Goal: Transaction & Acquisition: Purchase product/service

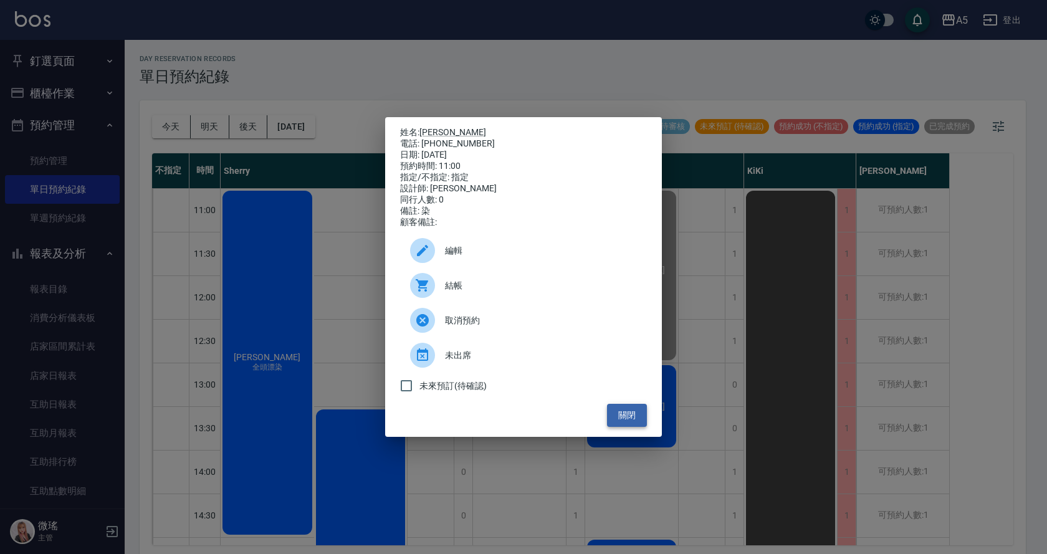
click at [618, 415] on button "關閉" at bounding box center [627, 415] width 40 height 23
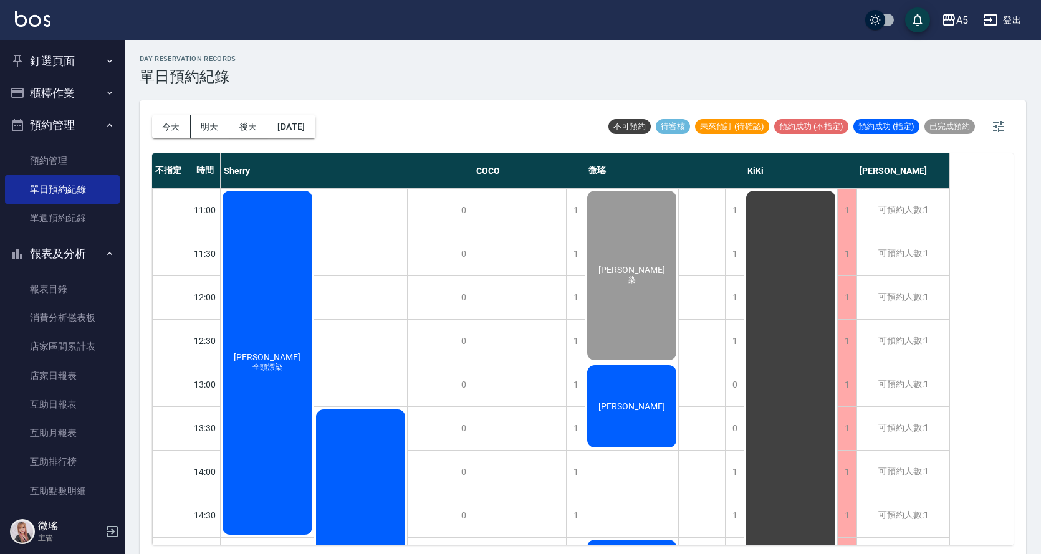
click at [314, 389] on div "[PERSON_NAME]" at bounding box center [267, 363] width 93 height 348
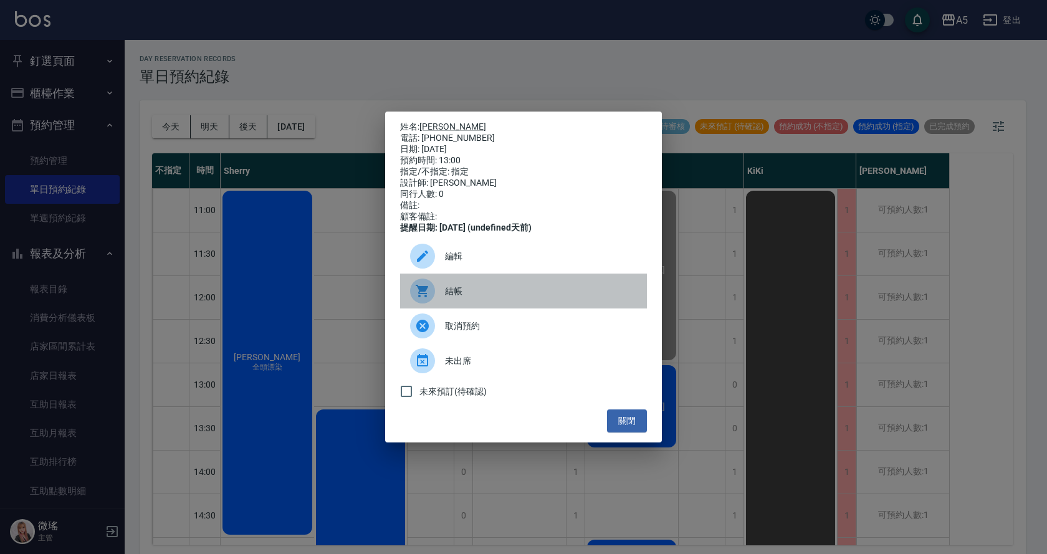
click at [474, 294] on span "結帳" at bounding box center [541, 291] width 192 height 13
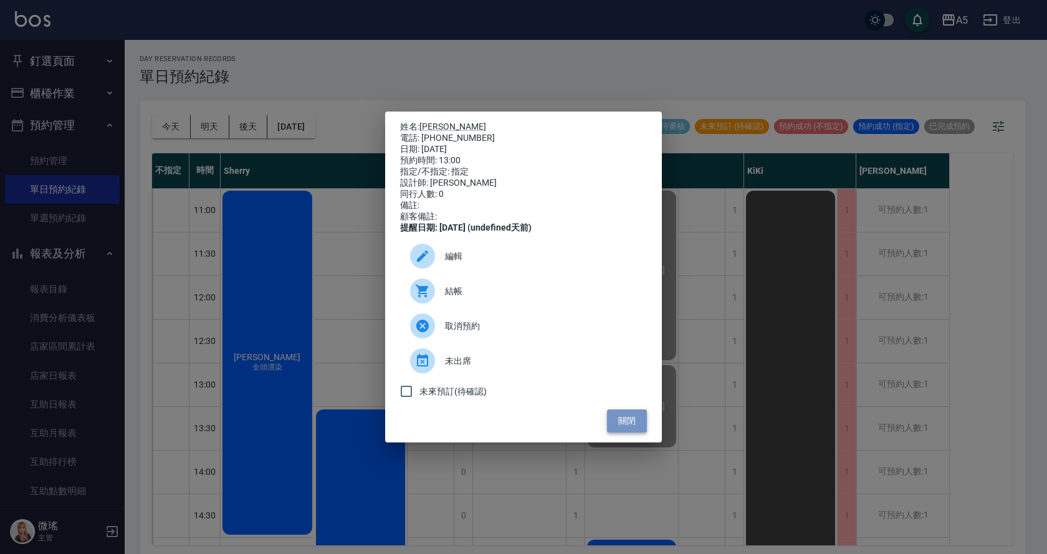
click at [635, 427] on button "關閉" at bounding box center [627, 421] width 40 height 23
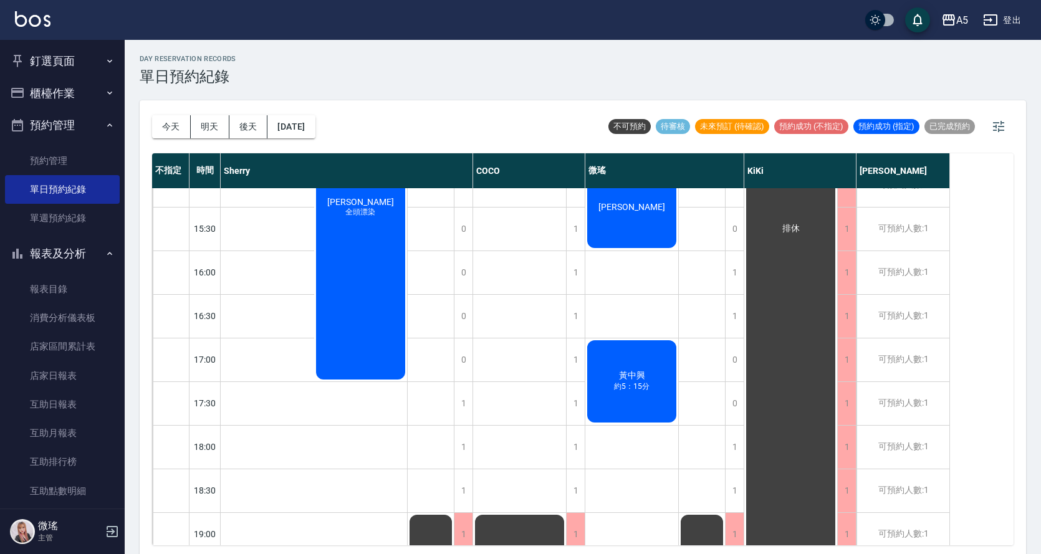
scroll to position [438, 0]
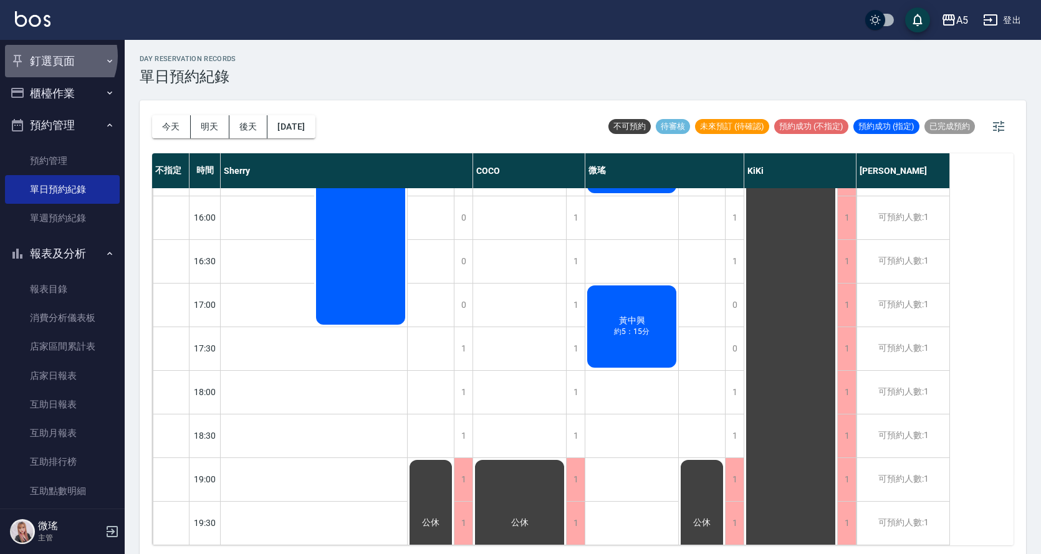
click at [52, 56] on button "釘選頁面" at bounding box center [62, 61] width 115 height 32
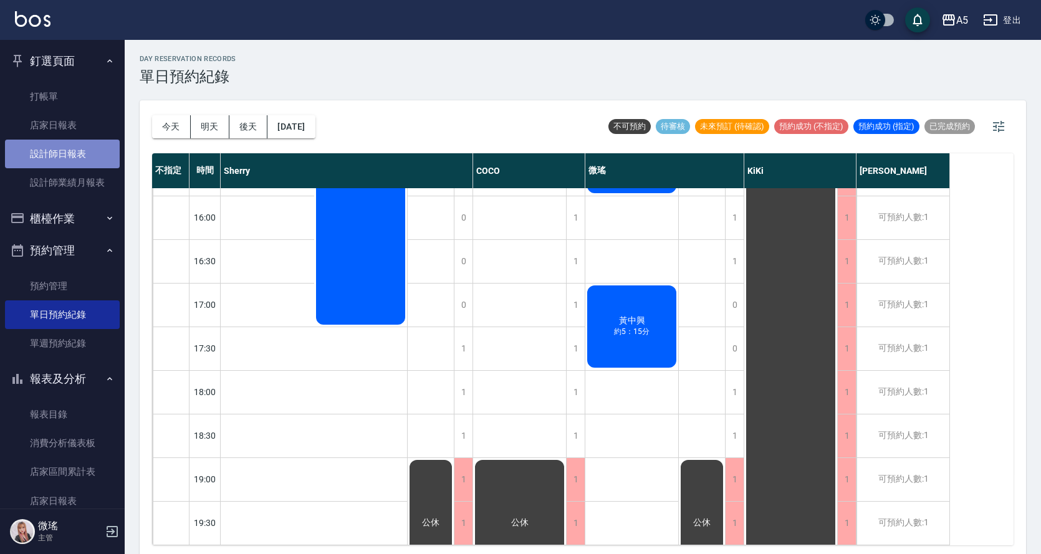
click at [83, 146] on link "設計師日報表" at bounding box center [62, 154] width 115 height 29
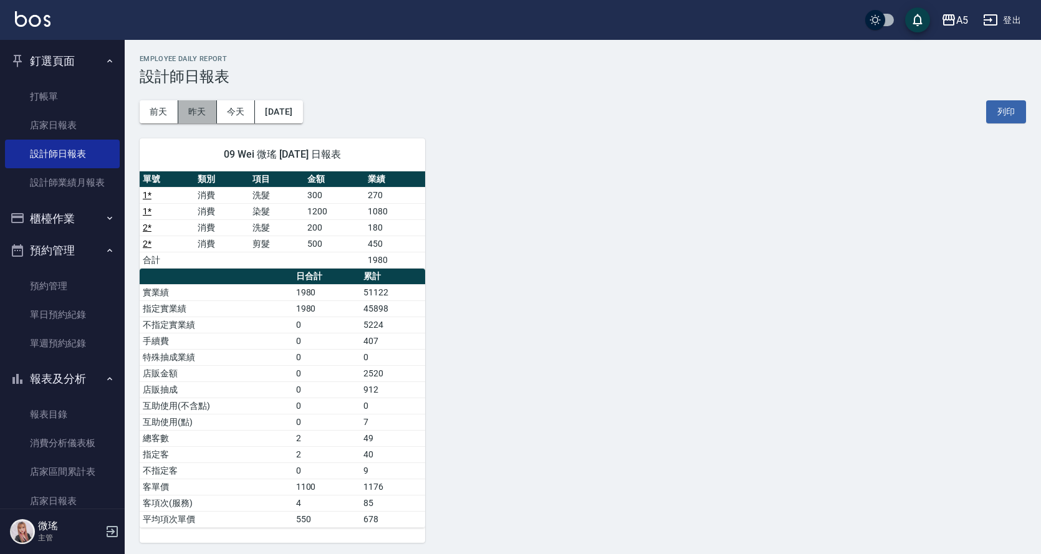
click at [186, 105] on button "昨天" at bounding box center [197, 111] width 39 height 23
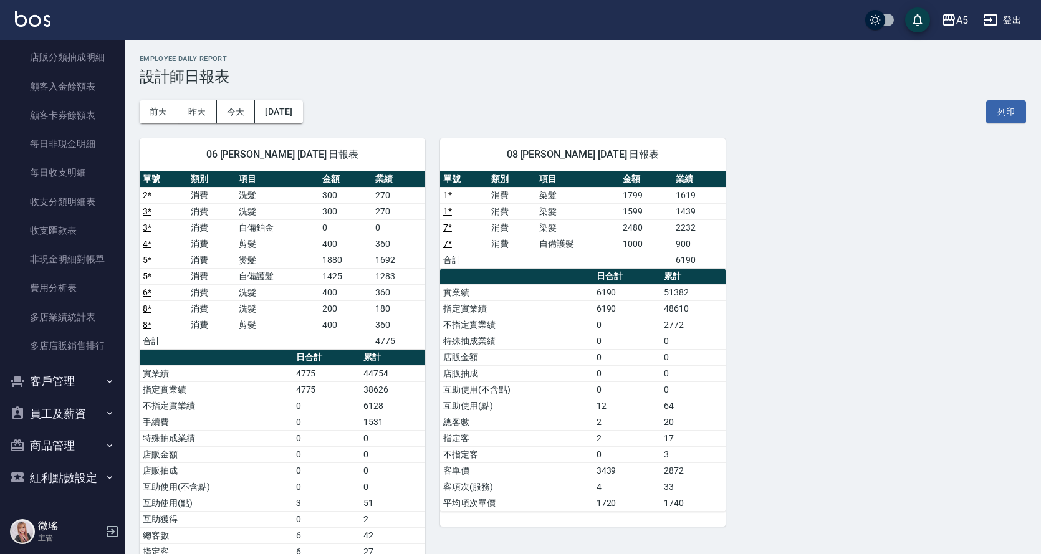
scroll to position [101, 0]
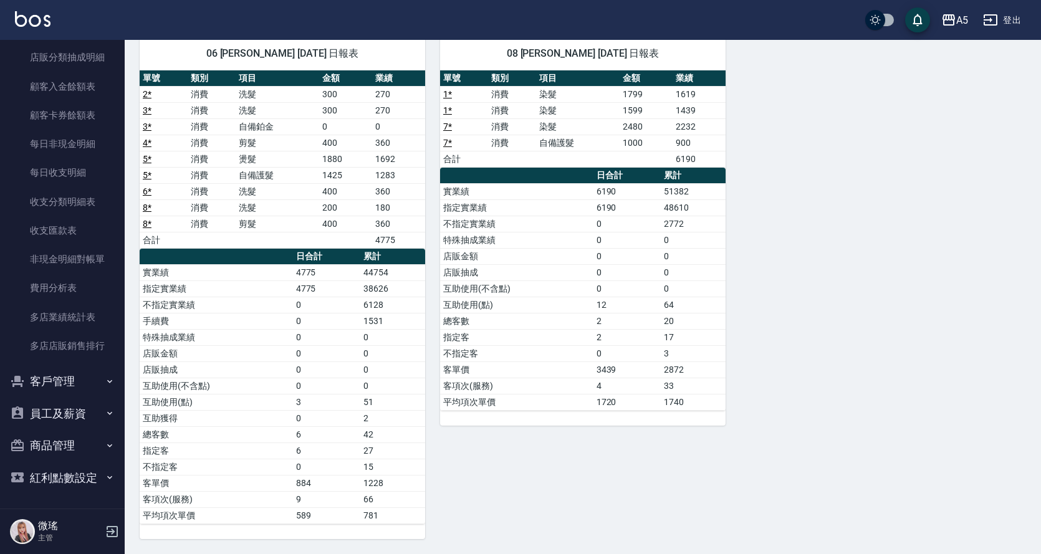
click at [72, 417] on button "員工及薪資" at bounding box center [62, 414] width 115 height 32
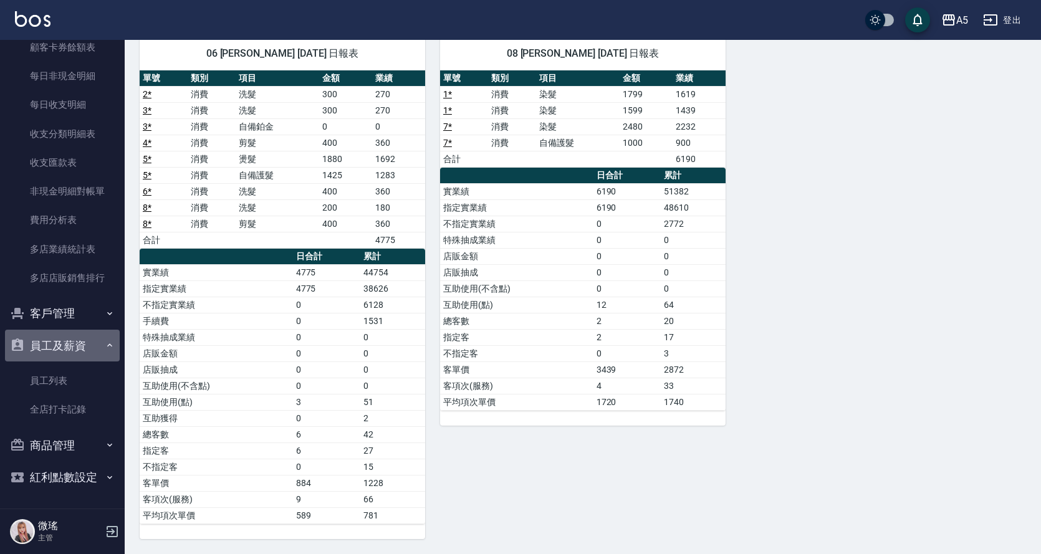
click at [66, 348] on button "員工及薪資" at bounding box center [62, 346] width 115 height 32
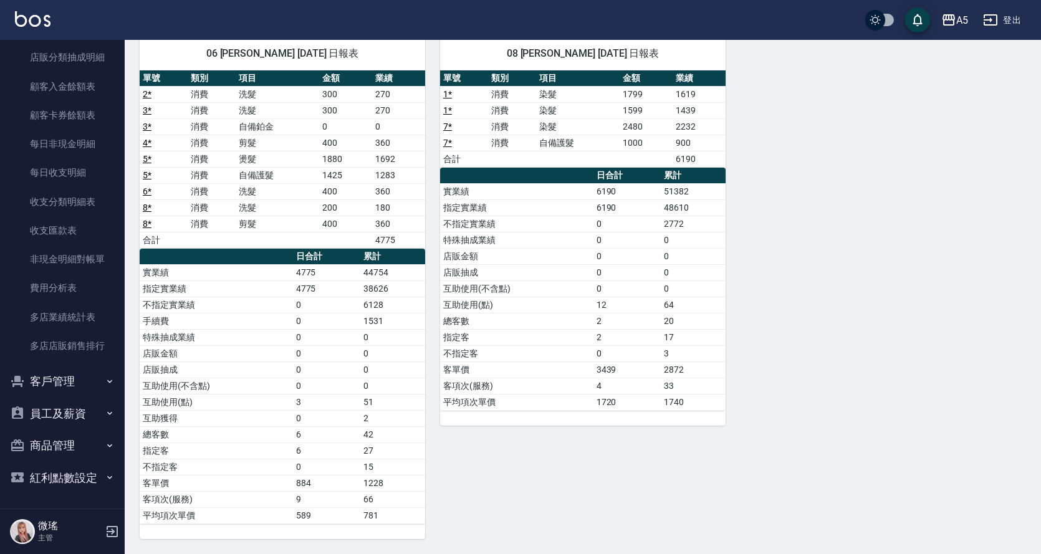
scroll to position [991, 0]
click at [77, 376] on button "客戶管理" at bounding box center [62, 381] width 115 height 32
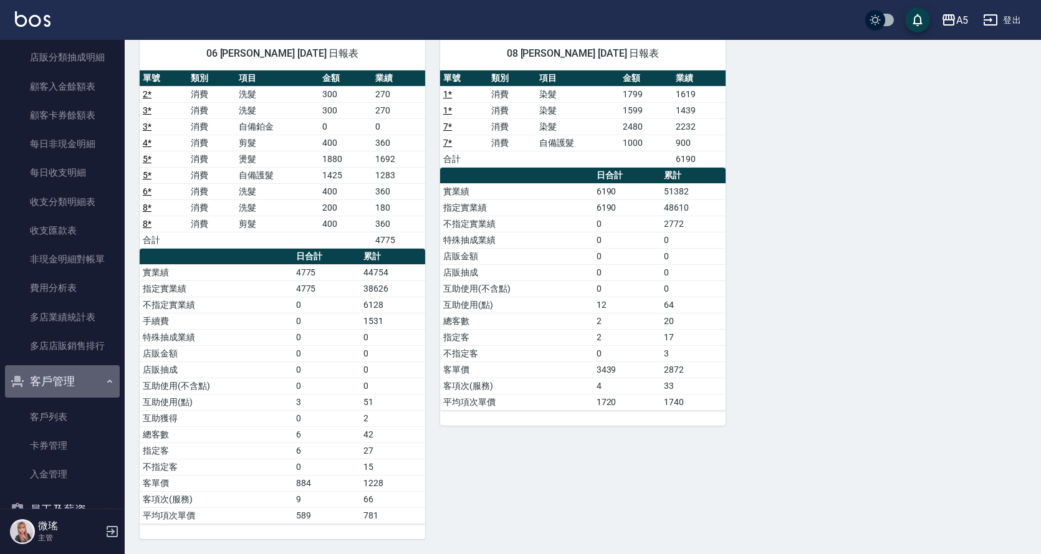
click at [77, 376] on button "客戶管理" at bounding box center [62, 381] width 115 height 32
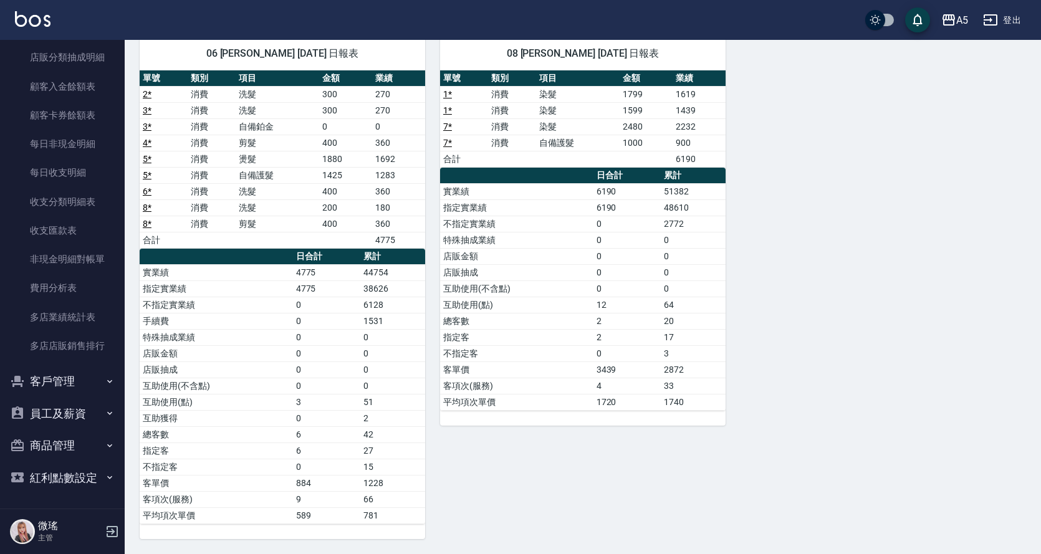
scroll to position [0, 0]
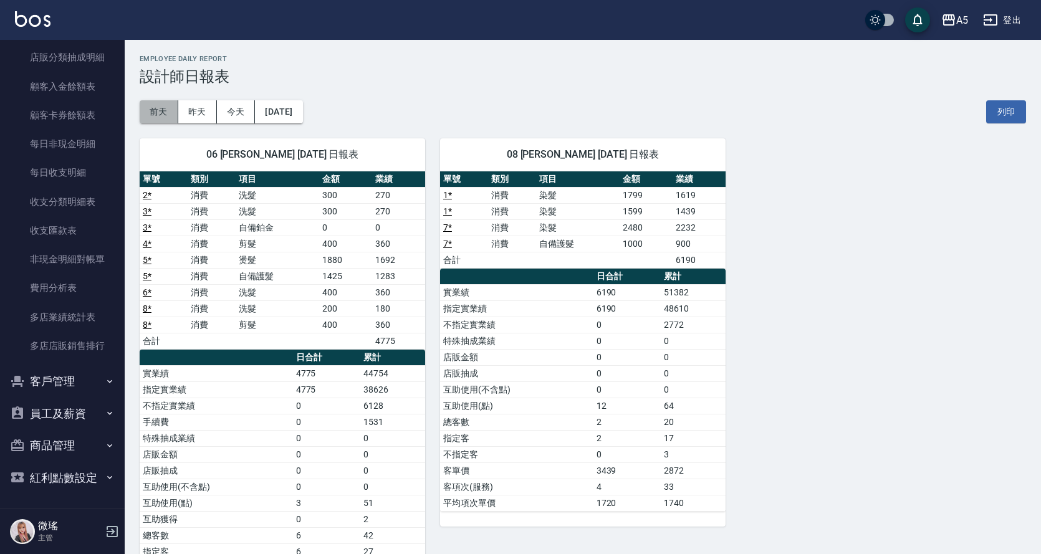
click at [170, 110] on button "前天" at bounding box center [159, 111] width 39 height 23
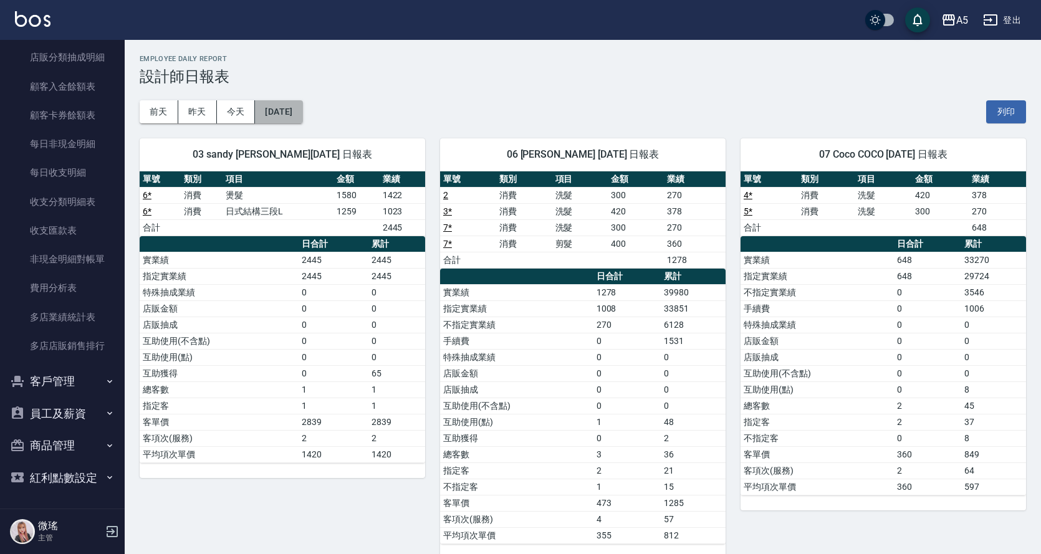
click at [295, 113] on button "2025/08/13" at bounding box center [278, 111] width 47 height 23
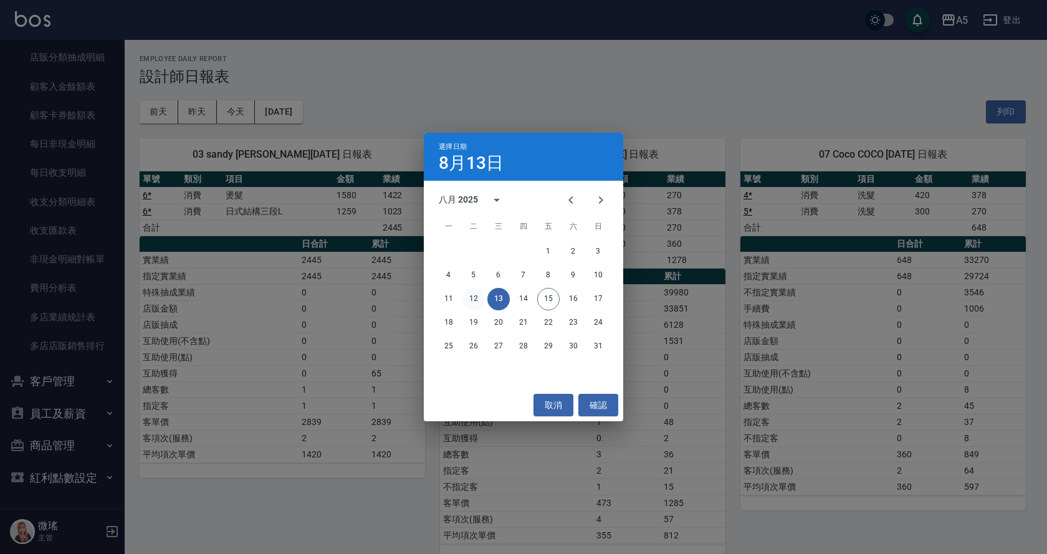
click at [474, 302] on button "12" at bounding box center [474, 299] width 22 height 22
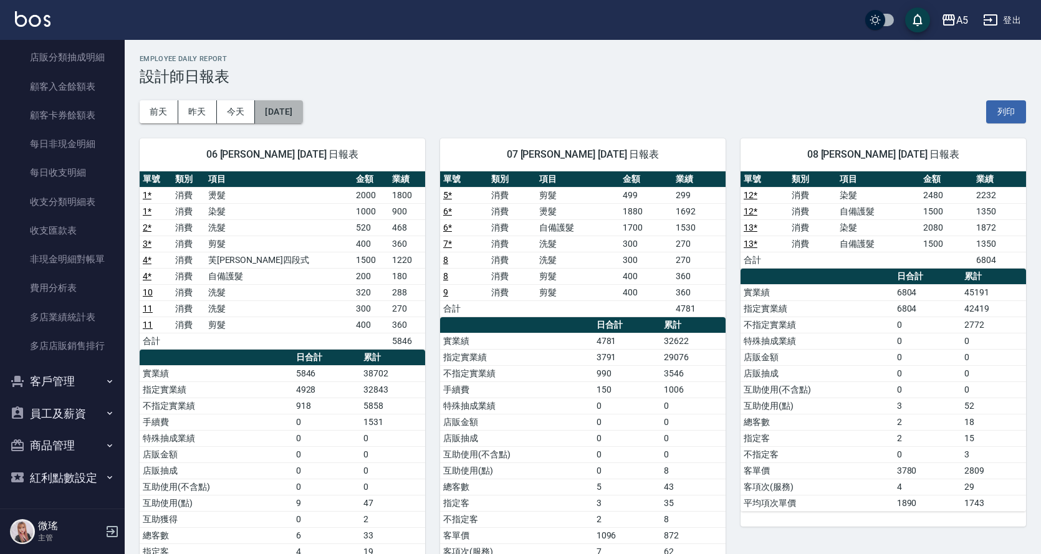
click at [300, 118] on button "2025/08/12" at bounding box center [278, 111] width 47 height 23
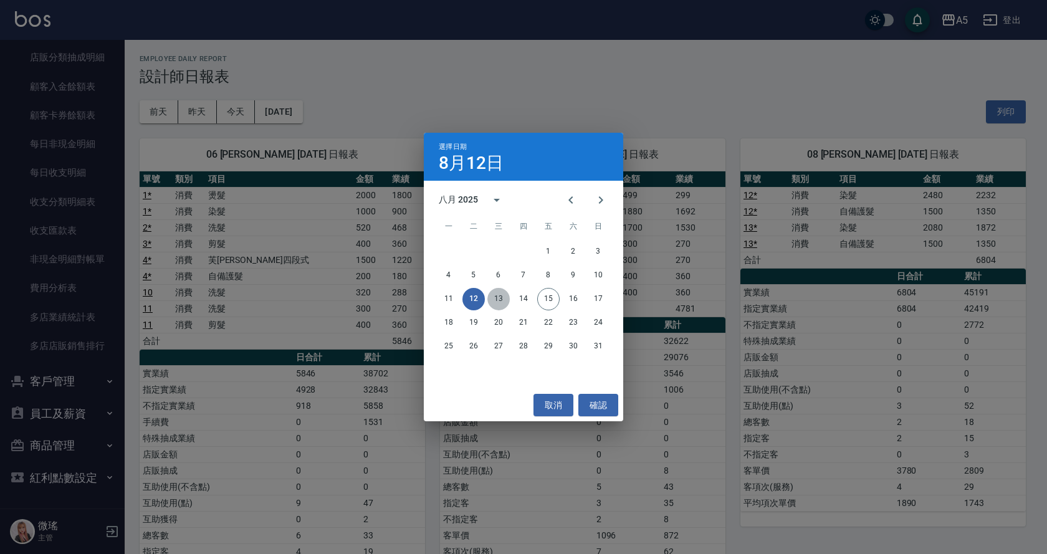
click at [491, 299] on button "13" at bounding box center [498, 299] width 22 height 22
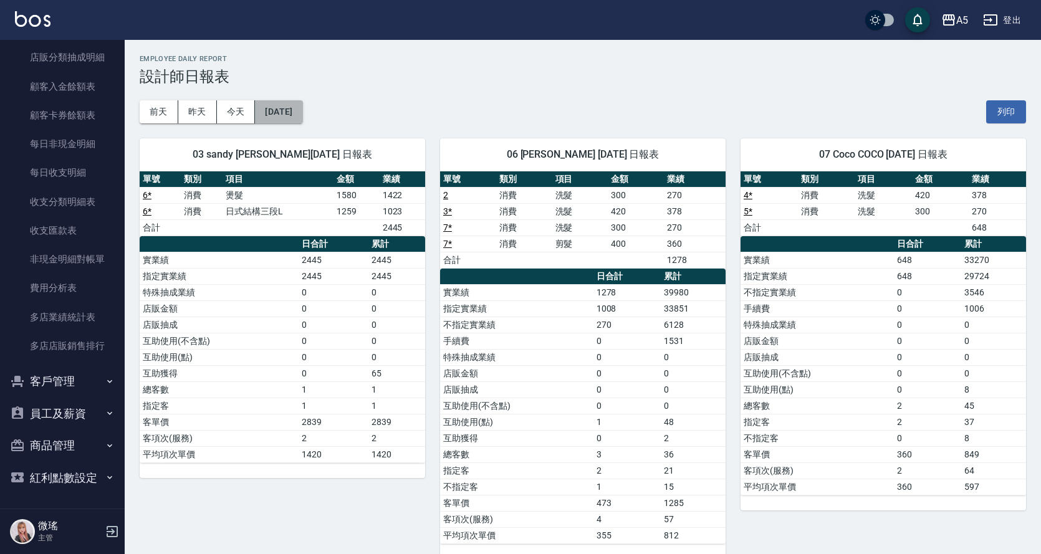
click at [290, 117] on button "2025/08/13" at bounding box center [278, 111] width 47 height 23
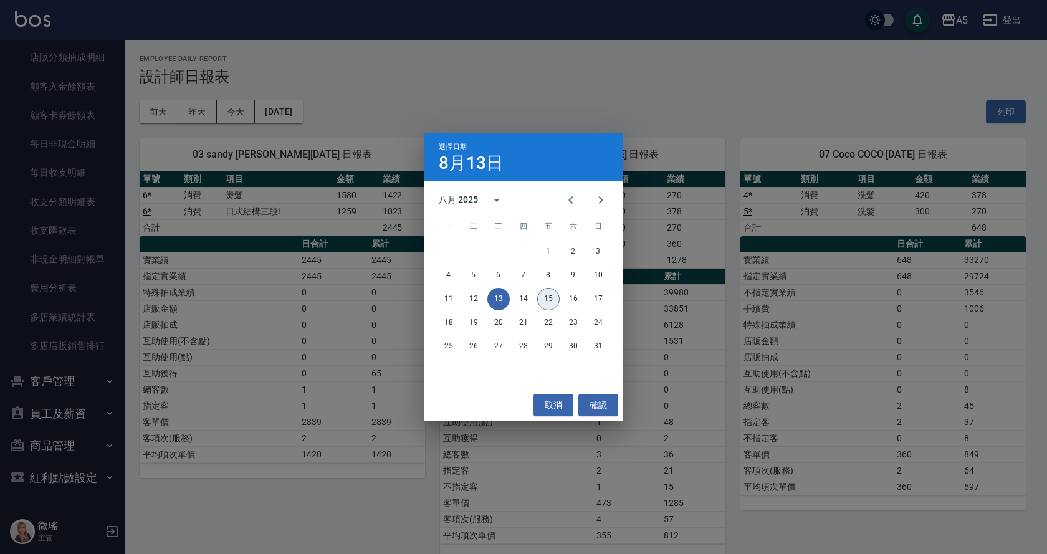
click at [544, 300] on button "15" at bounding box center [548, 299] width 22 height 22
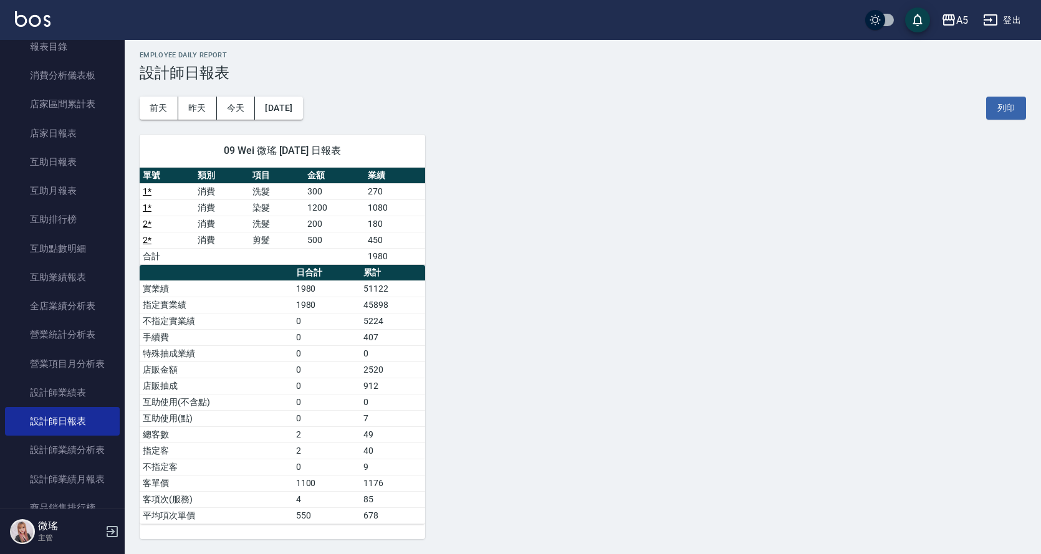
scroll to position [181, 0]
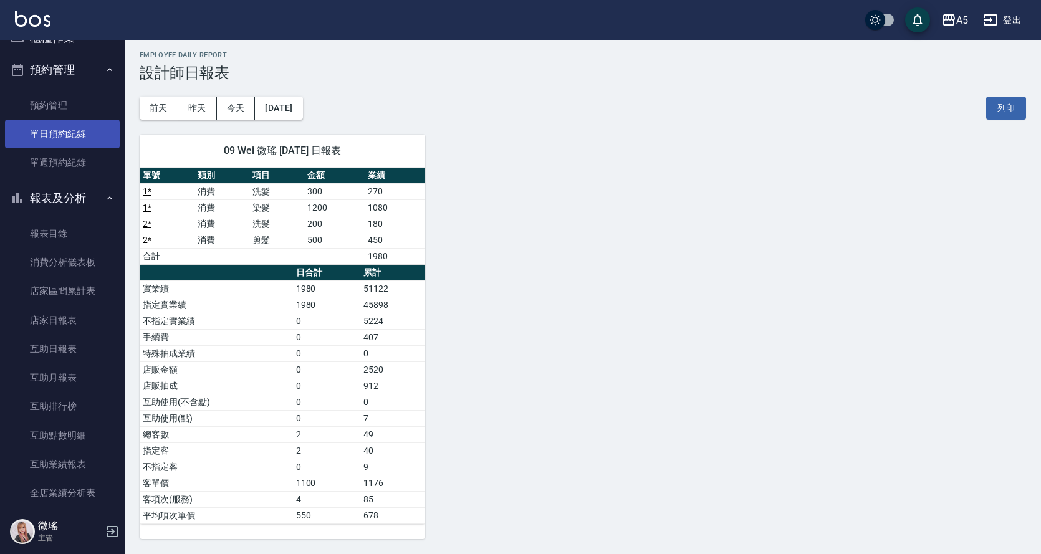
click at [75, 132] on link "單日預約紀錄" at bounding box center [62, 134] width 115 height 29
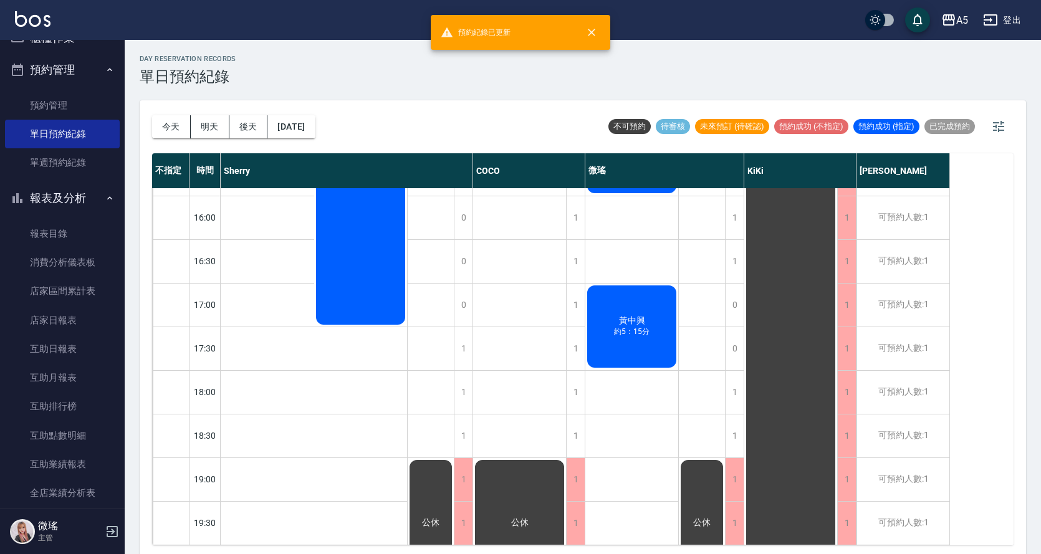
scroll to position [249, 0]
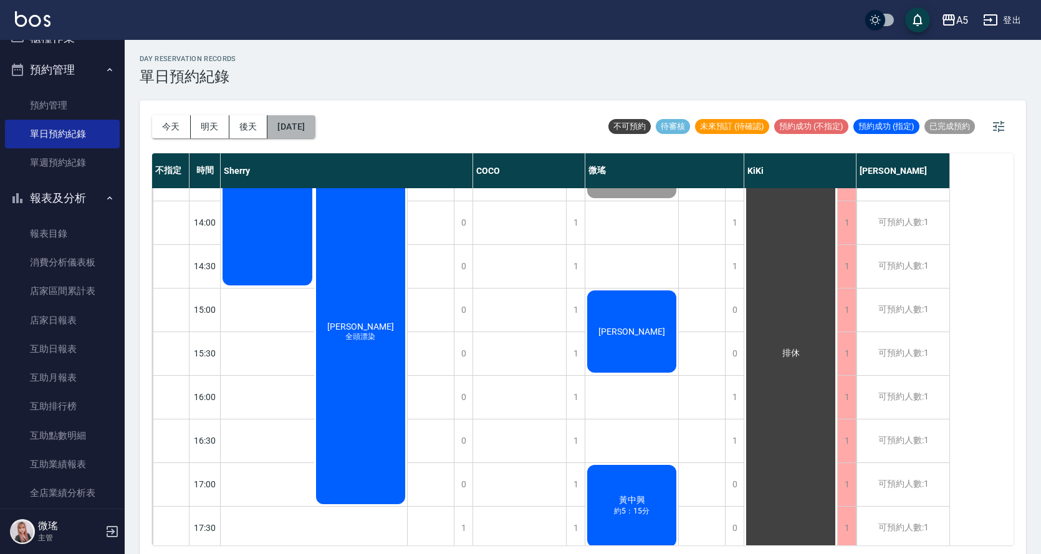
click at [315, 131] on button "[DATE]" at bounding box center [290, 126] width 47 height 23
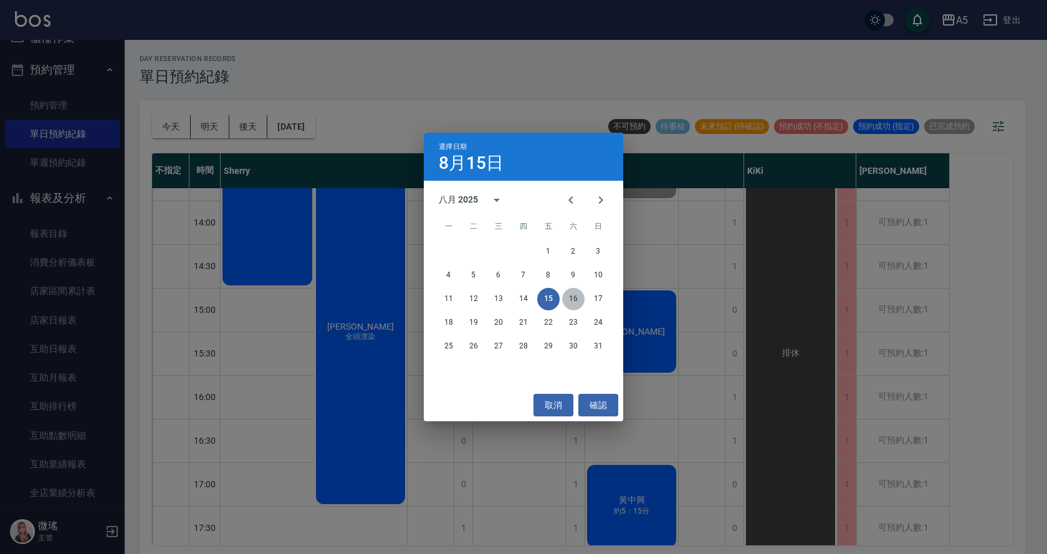
click at [579, 297] on button "16" at bounding box center [573, 299] width 22 height 22
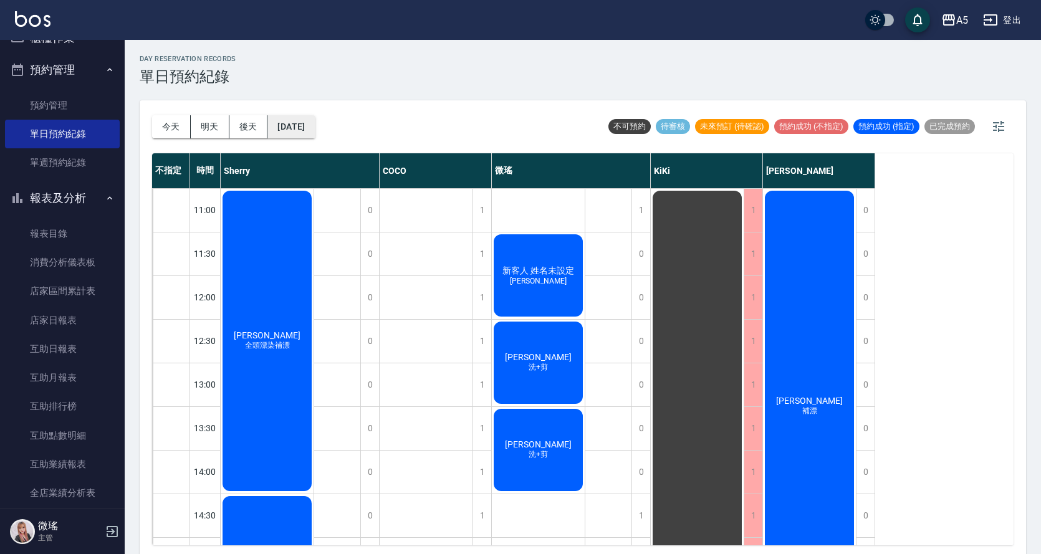
click at [304, 118] on div "今天 明天 後天 2025/08/16" at bounding box center [233, 126] width 163 height 53
click at [307, 122] on button "2025/08/16" at bounding box center [290, 126] width 47 height 23
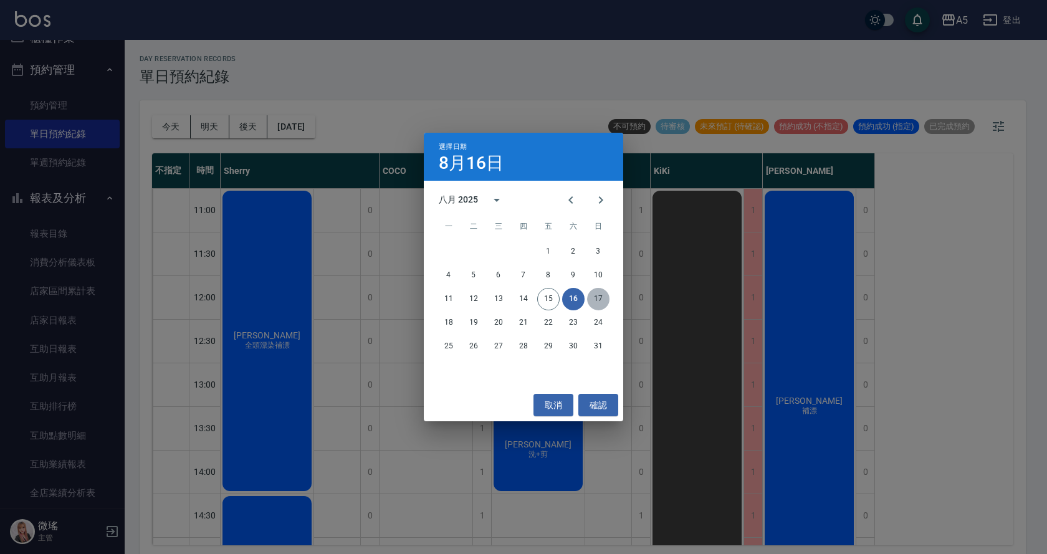
click at [600, 299] on button "17" at bounding box center [598, 299] width 22 height 22
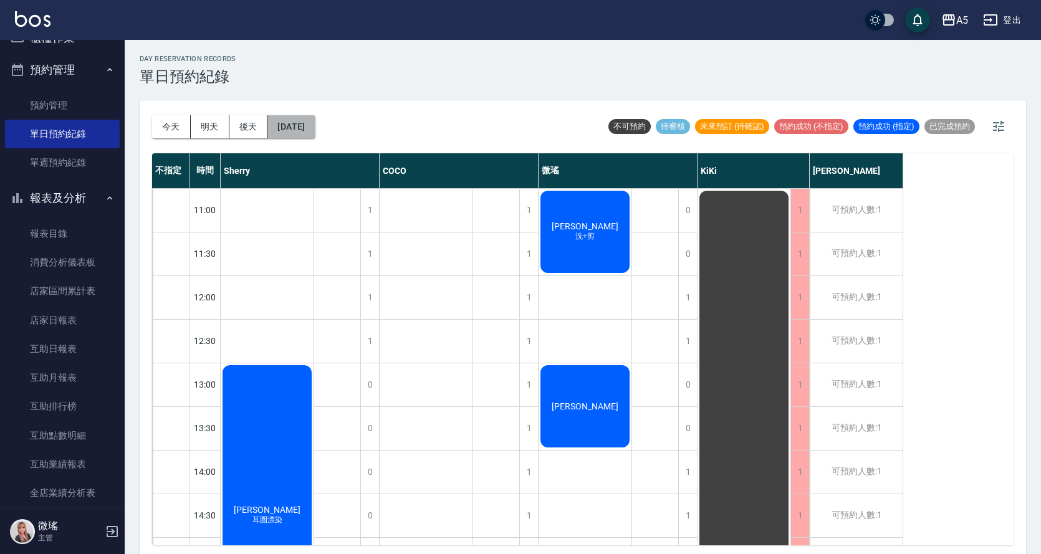
click at [315, 127] on button "2025/08/17" at bounding box center [290, 126] width 47 height 23
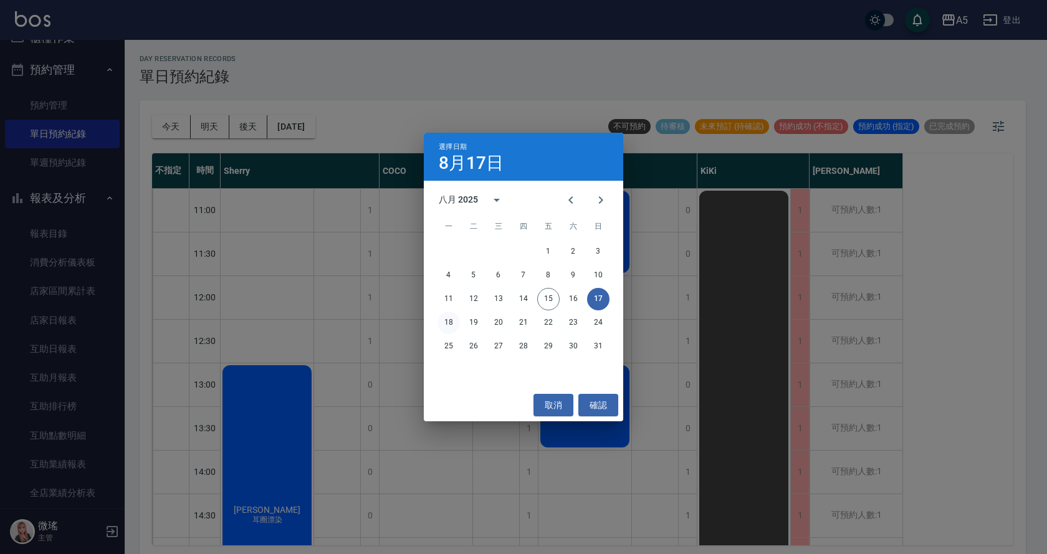
click at [449, 318] on button "18" at bounding box center [449, 323] width 22 height 22
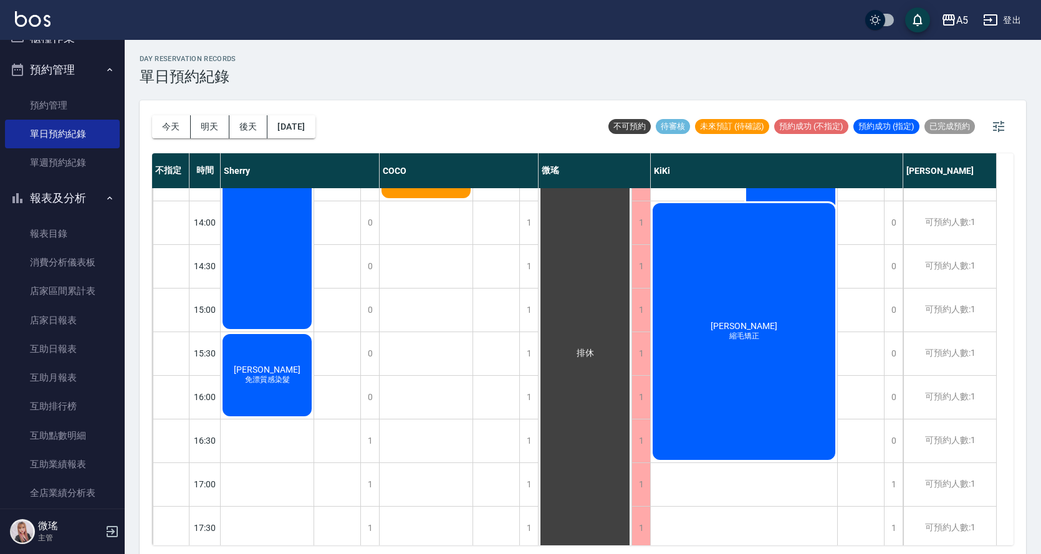
scroll to position [125, 0]
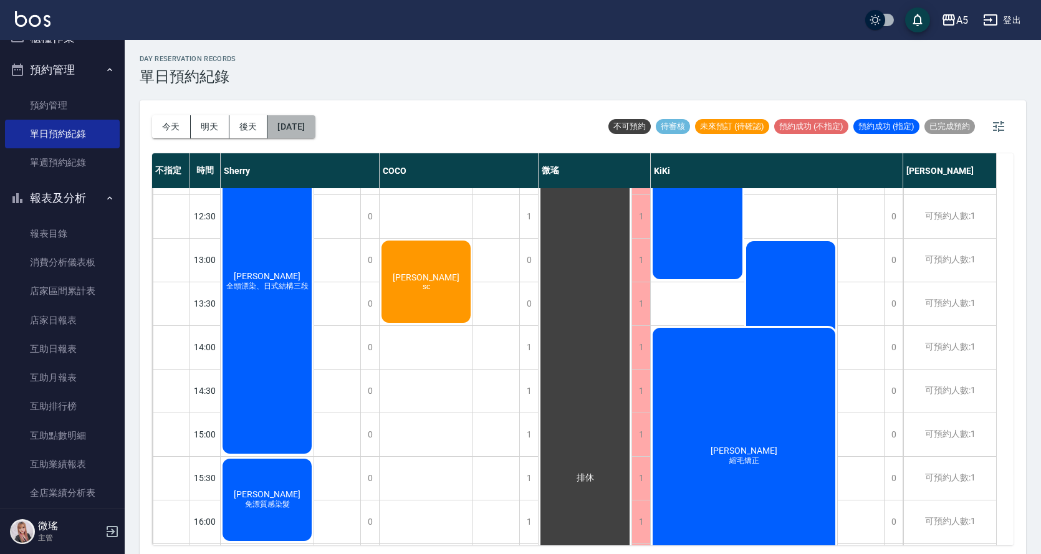
click at [298, 123] on button "2025/08/18" at bounding box center [290, 126] width 47 height 23
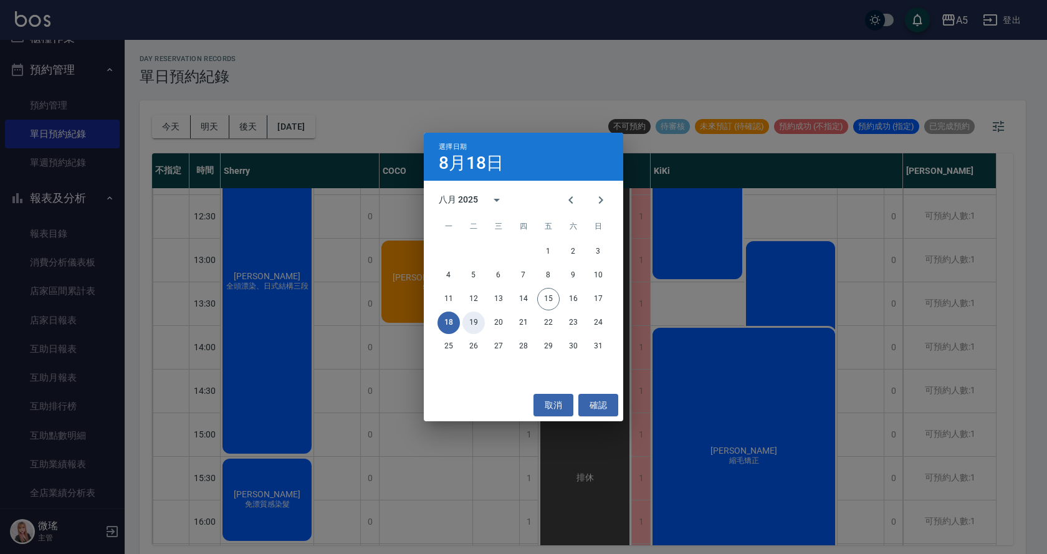
click at [467, 325] on button "19" at bounding box center [474, 323] width 22 height 22
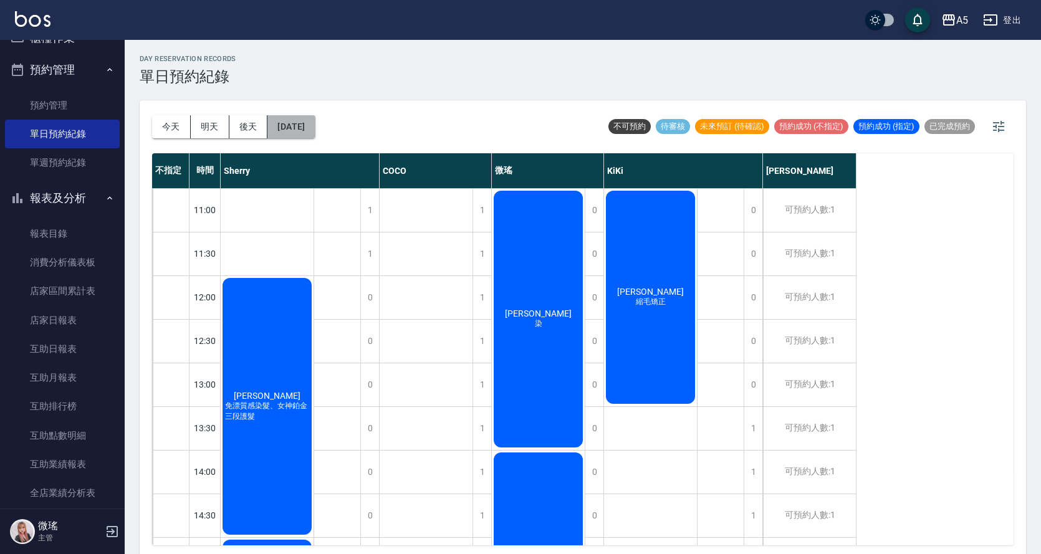
click at [311, 130] on button "2025/08/19" at bounding box center [290, 126] width 47 height 23
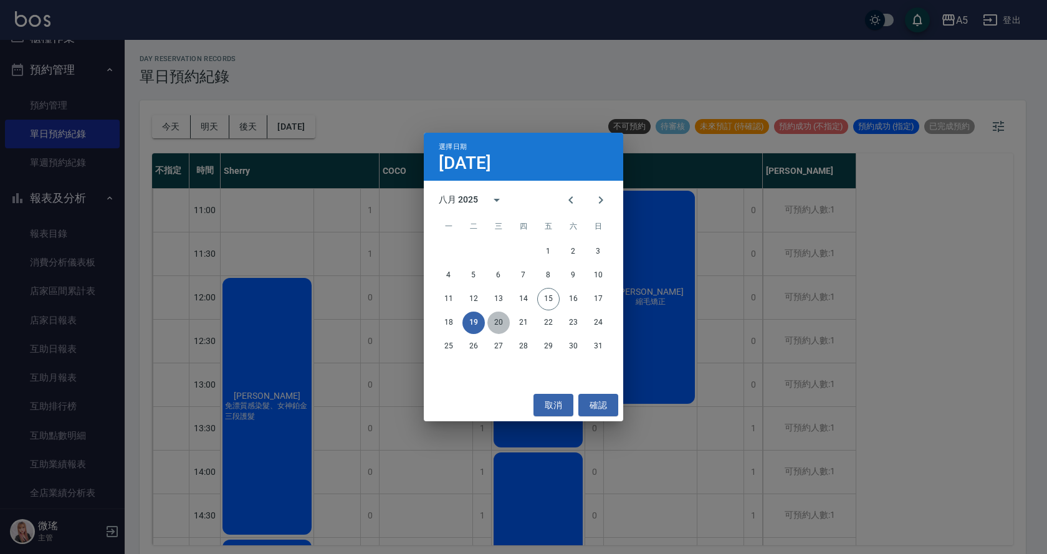
click at [495, 325] on button "20" at bounding box center [498, 323] width 22 height 22
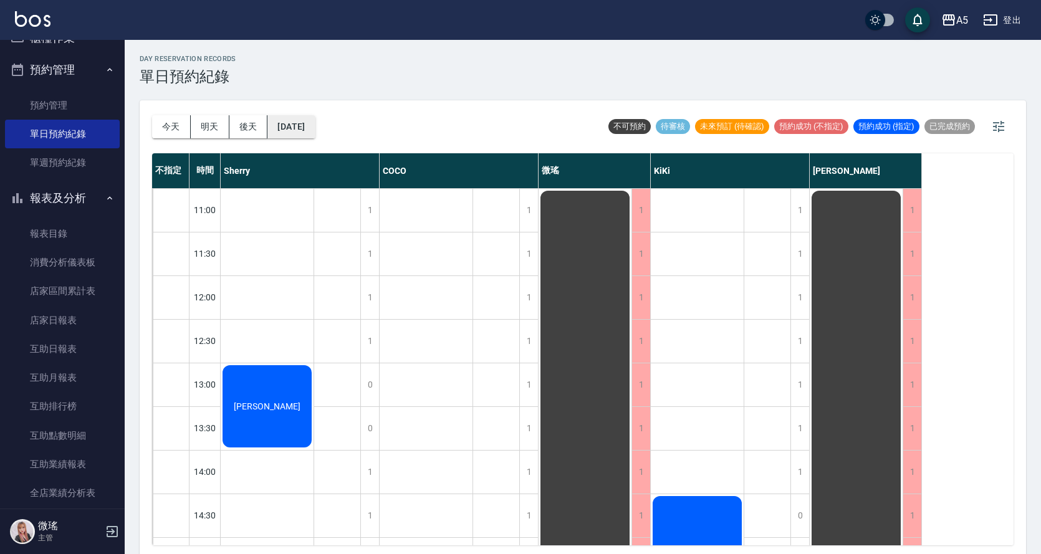
click at [315, 130] on button "2025/08/20" at bounding box center [290, 126] width 47 height 23
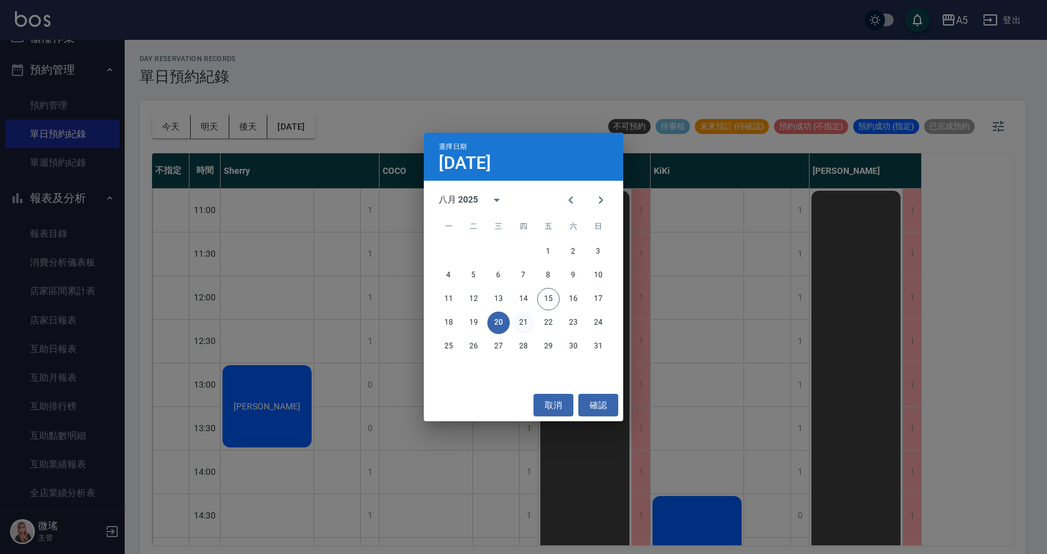
click at [524, 326] on button "21" at bounding box center [523, 323] width 22 height 22
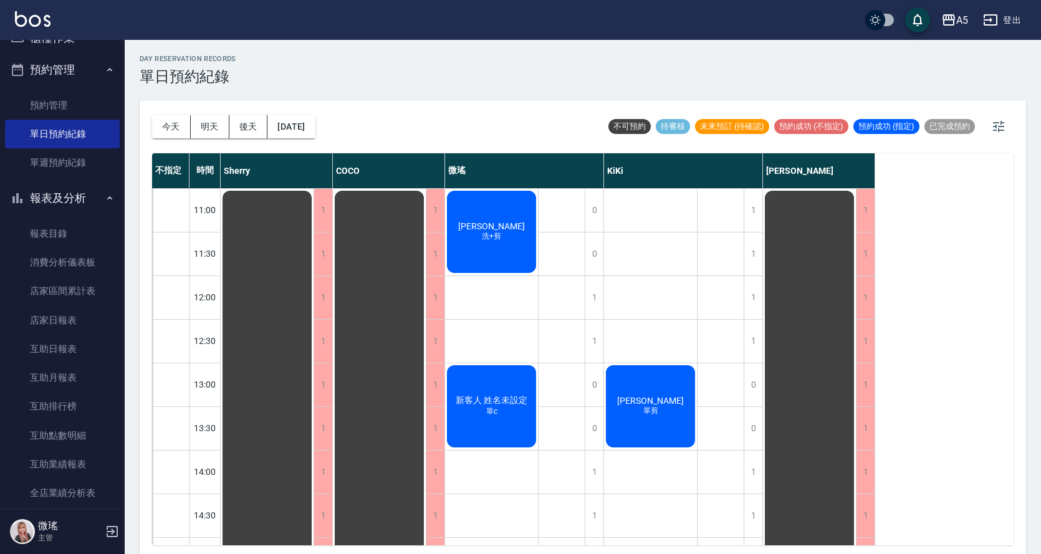
click at [489, 242] on span "單c" at bounding box center [491, 242] width 5 height 0
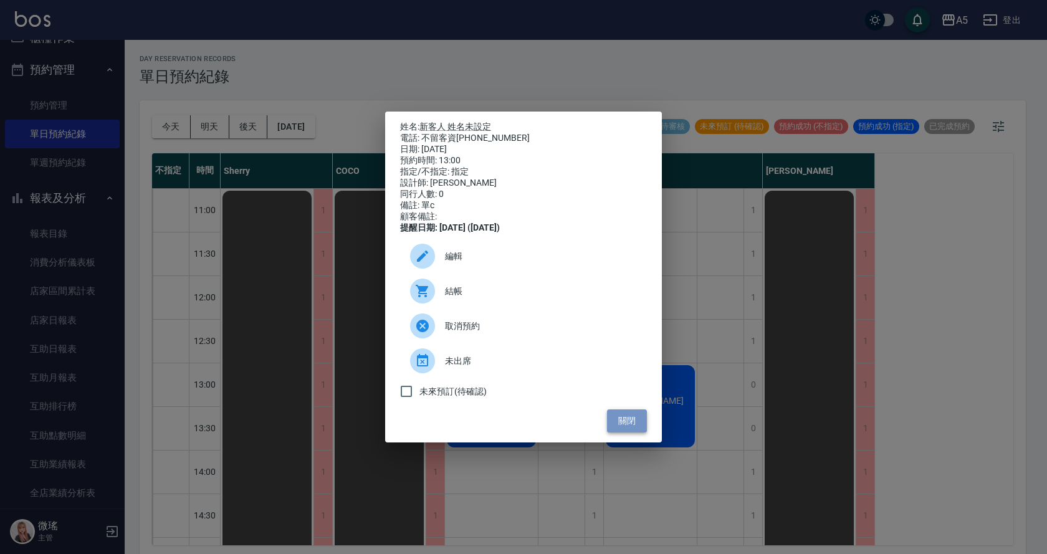
click at [638, 428] on button "關閉" at bounding box center [627, 421] width 40 height 23
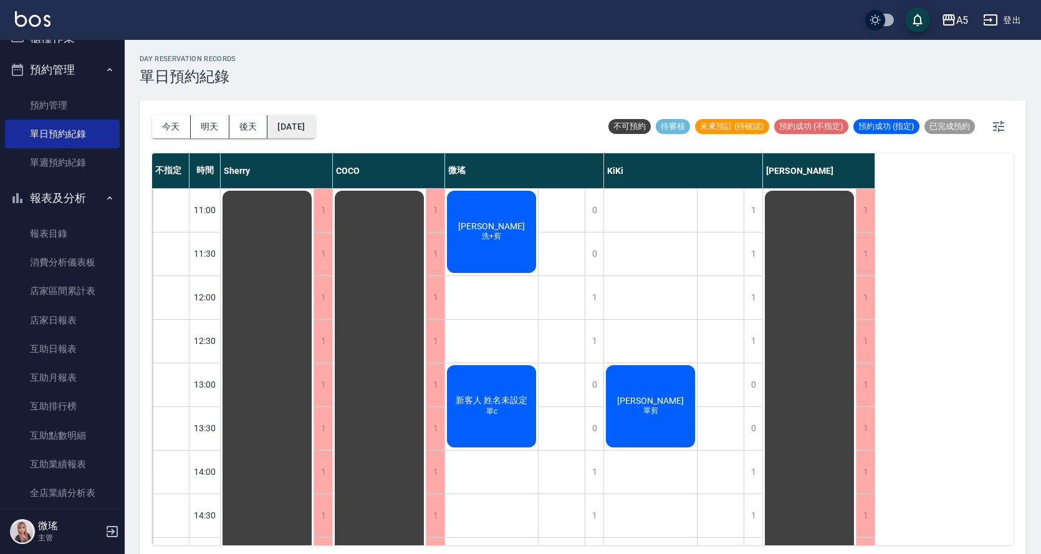
click at [280, 129] on button "2025/08/21" at bounding box center [290, 126] width 47 height 23
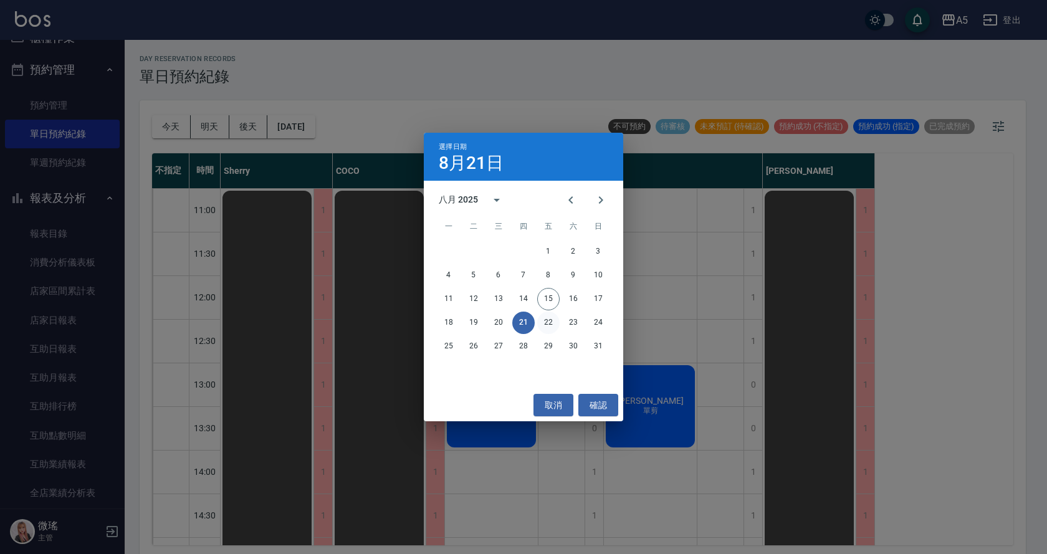
click at [552, 324] on button "22" at bounding box center [548, 323] width 22 height 22
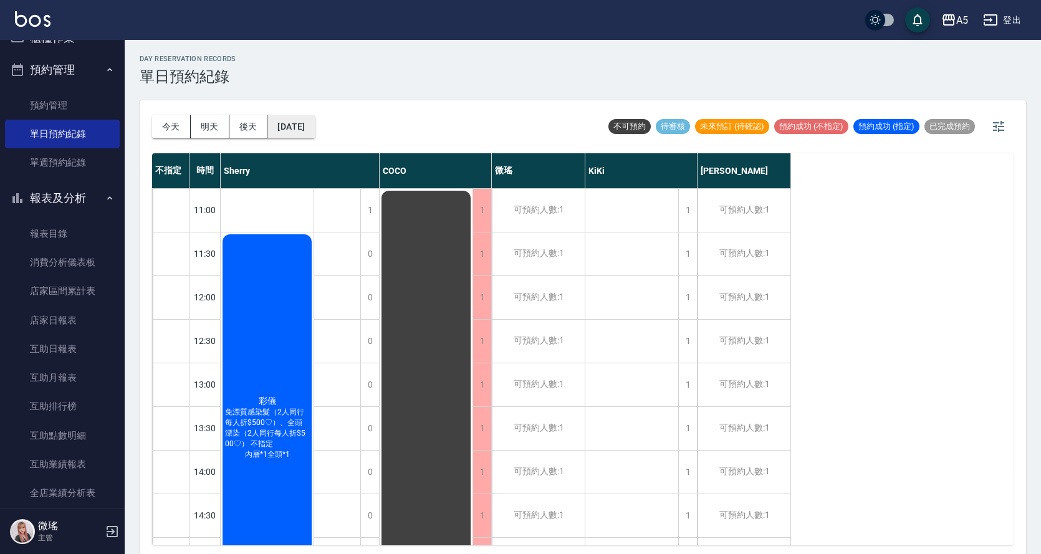
click at [307, 128] on button "2025/08/22" at bounding box center [290, 126] width 47 height 23
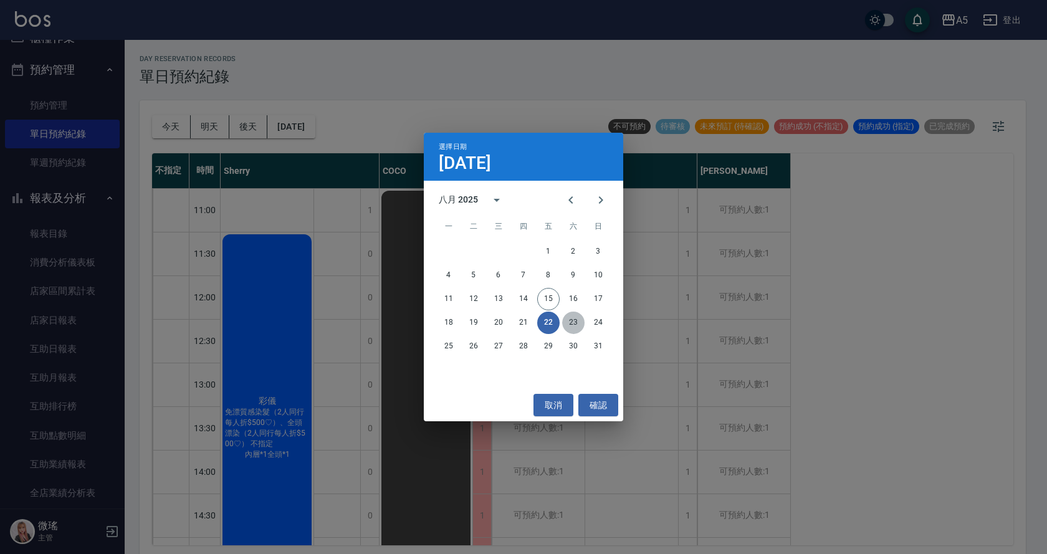
click at [573, 327] on button "23" at bounding box center [573, 323] width 22 height 22
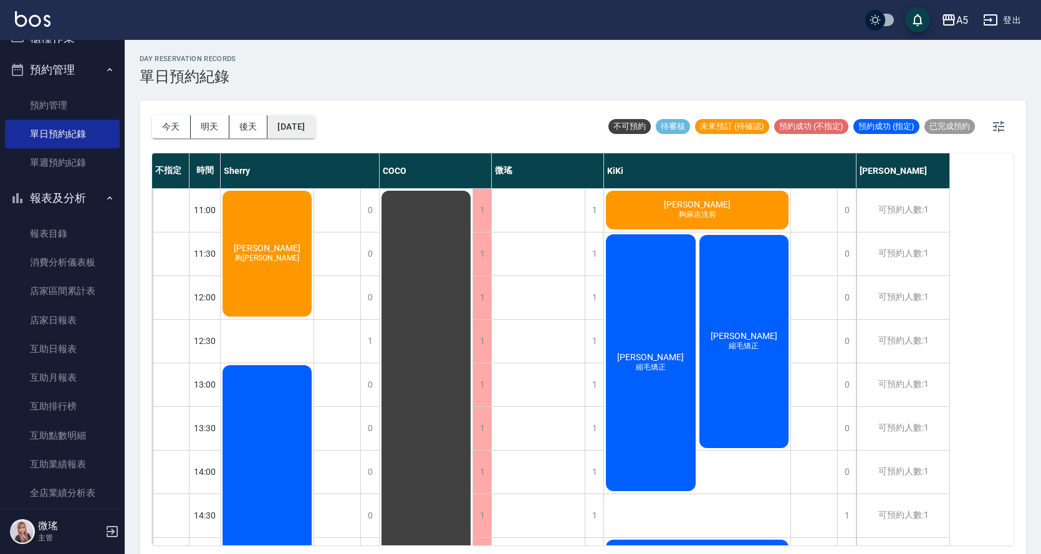
click at [315, 129] on button "2025/08/23" at bounding box center [290, 126] width 47 height 23
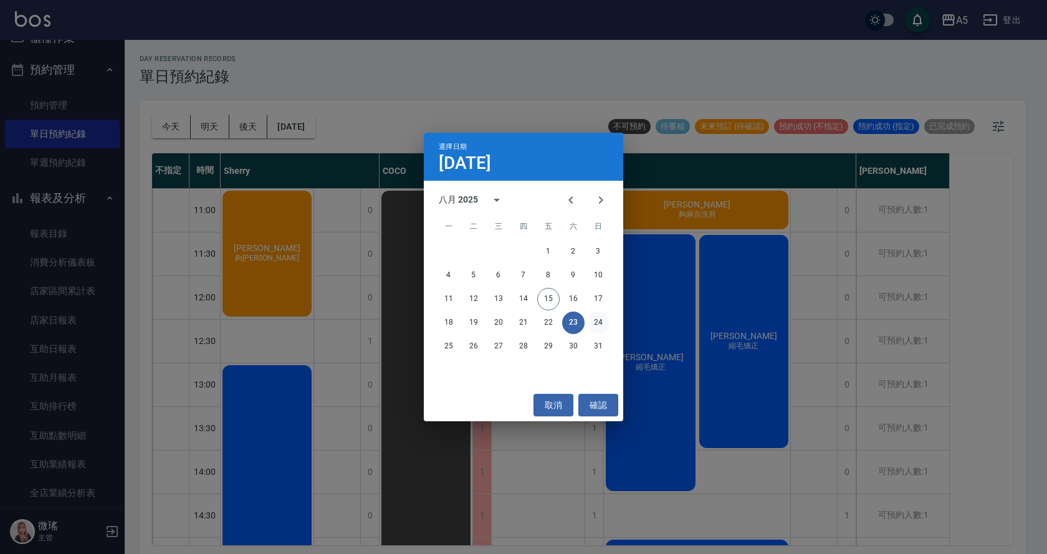
click at [598, 321] on button "24" at bounding box center [598, 323] width 22 height 22
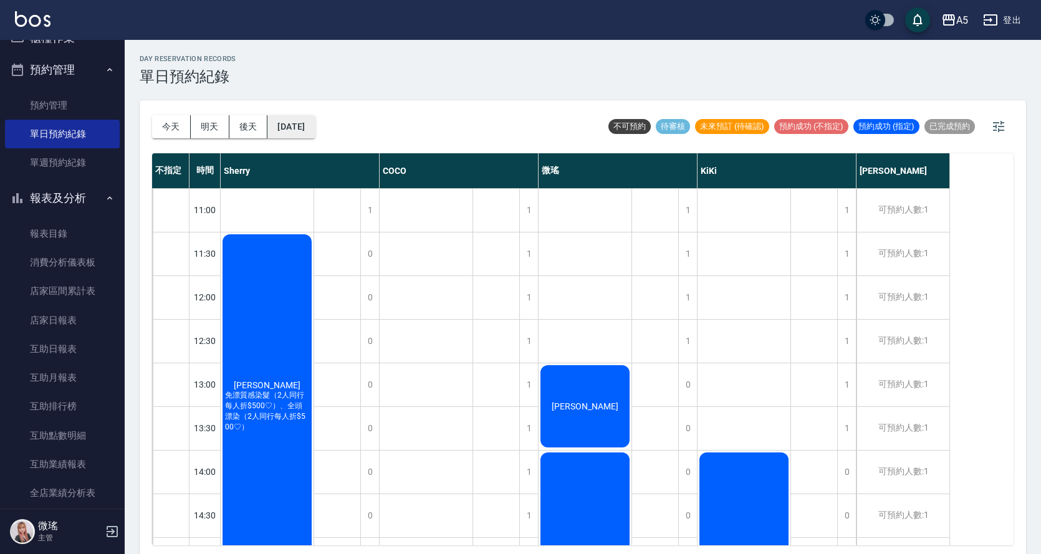
click at [294, 125] on button "2025/08/24" at bounding box center [290, 126] width 47 height 23
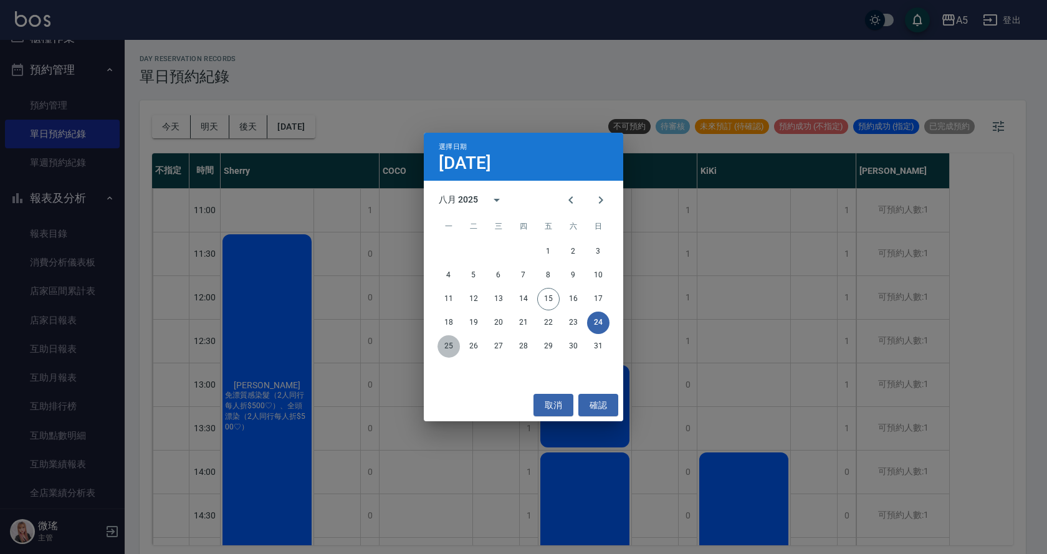
click at [452, 348] on button "25" at bounding box center [449, 346] width 22 height 22
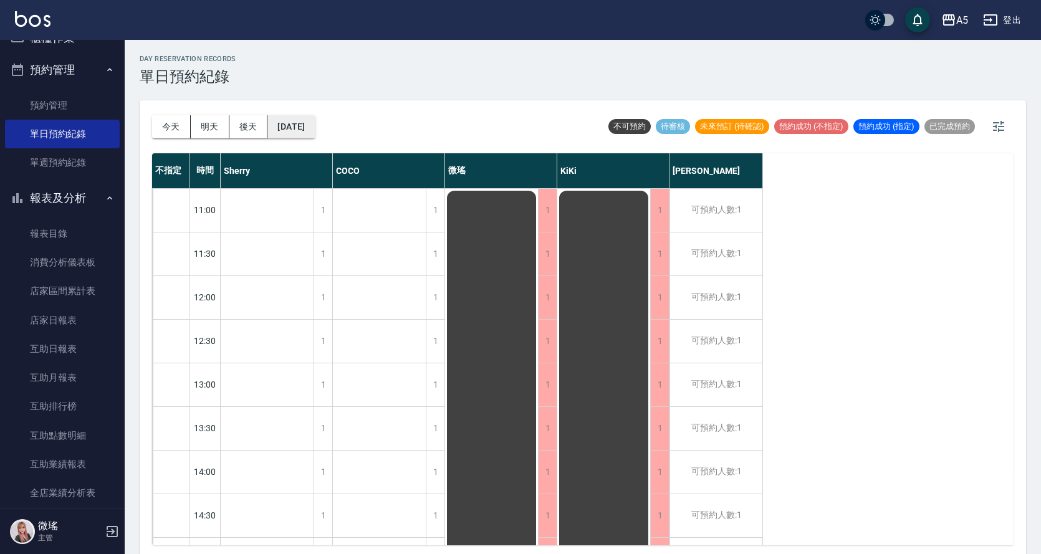
click at [305, 125] on button "2025/08/25" at bounding box center [290, 126] width 47 height 23
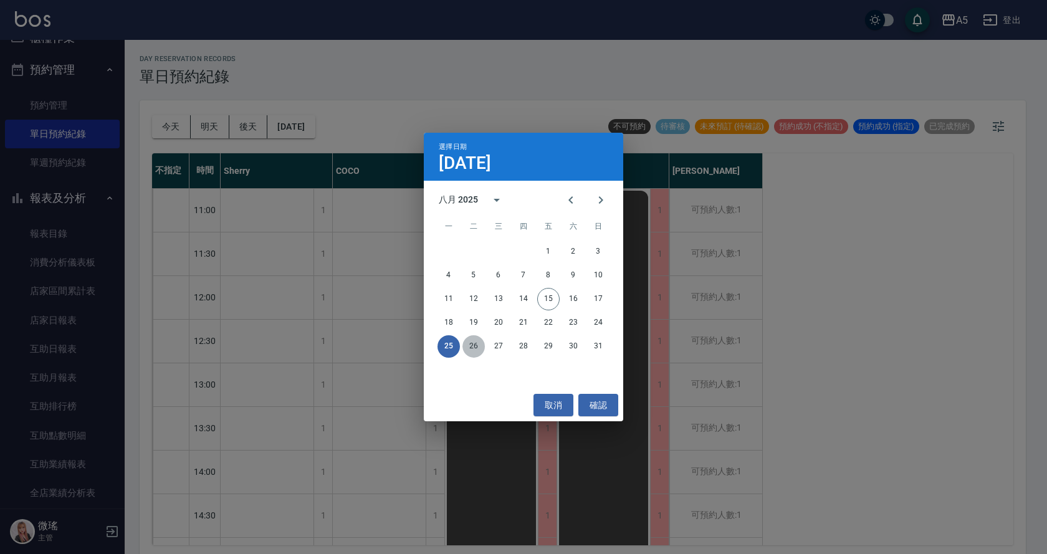
click at [470, 348] on button "26" at bounding box center [474, 346] width 22 height 22
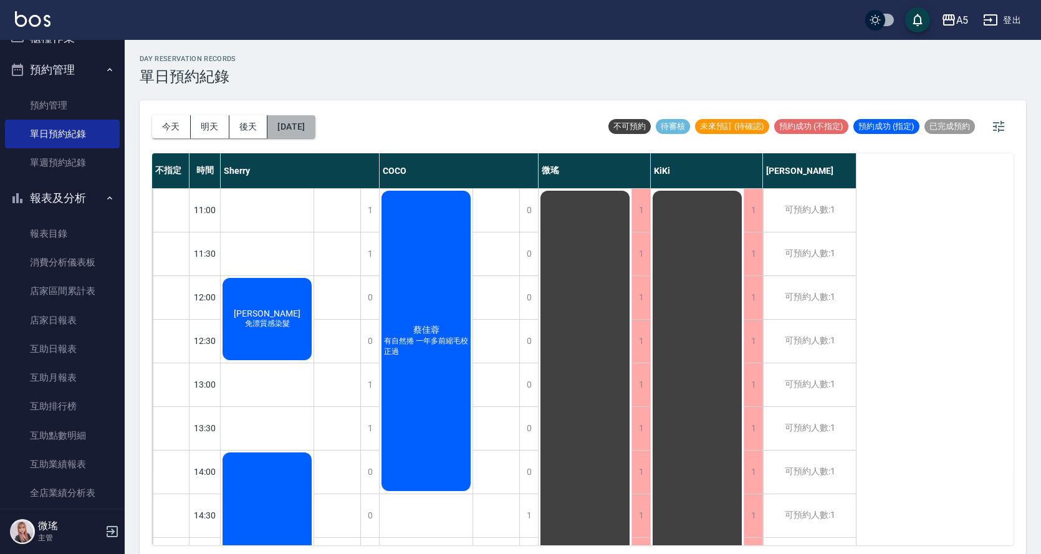
click at [310, 121] on button "2025/08/26" at bounding box center [290, 126] width 47 height 23
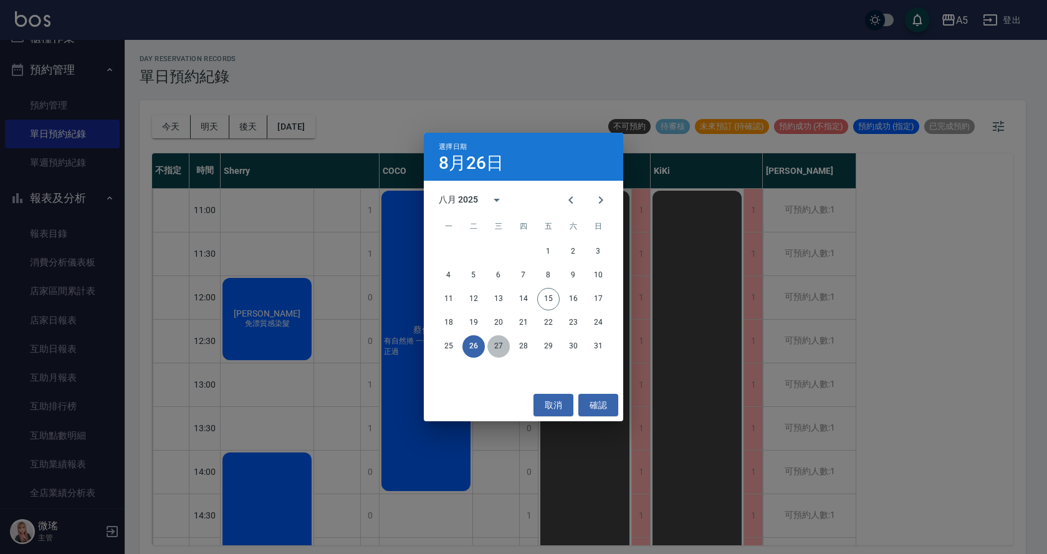
click at [494, 345] on button "27" at bounding box center [498, 346] width 22 height 22
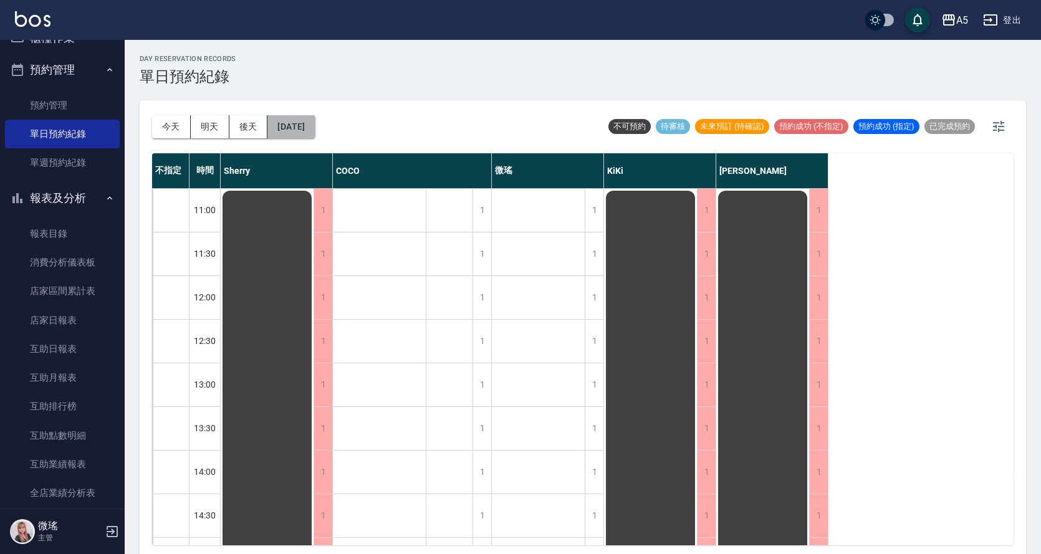
click at [315, 120] on button "2025/08/27" at bounding box center [290, 126] width 47 height 23
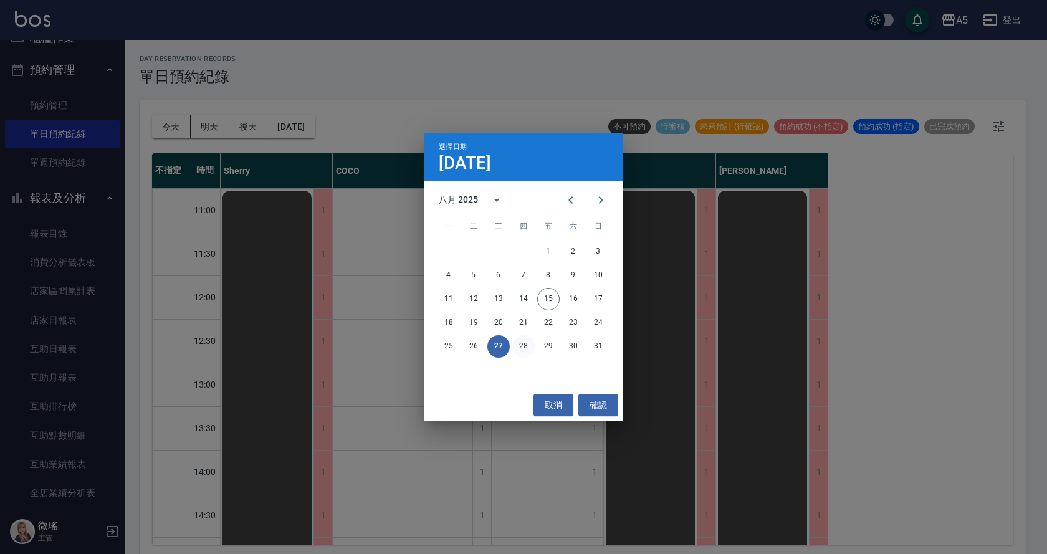
click at [530, 346] on button "28" at bounding box center [523, 346] width 22 height 22
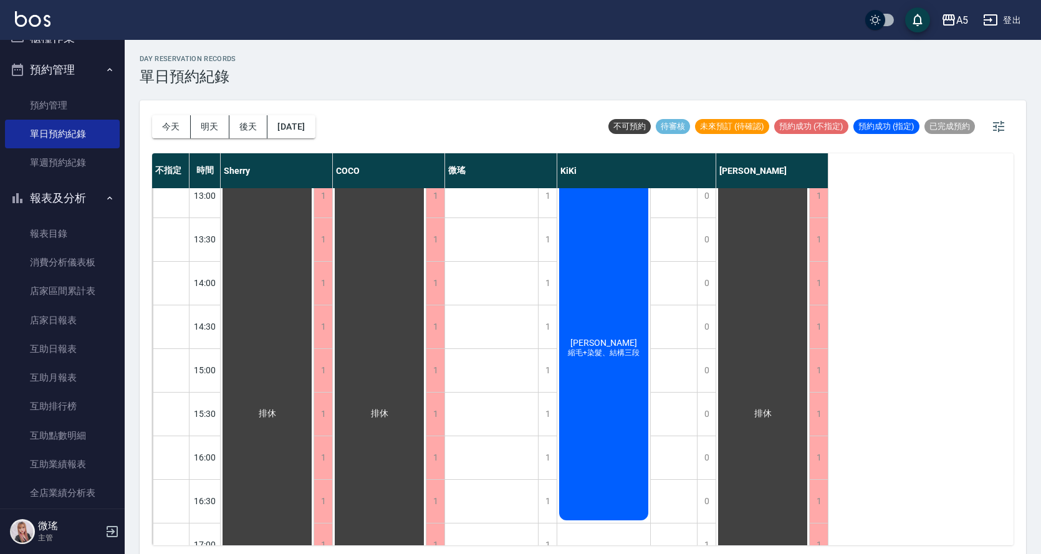
scroll to position [2, 0]
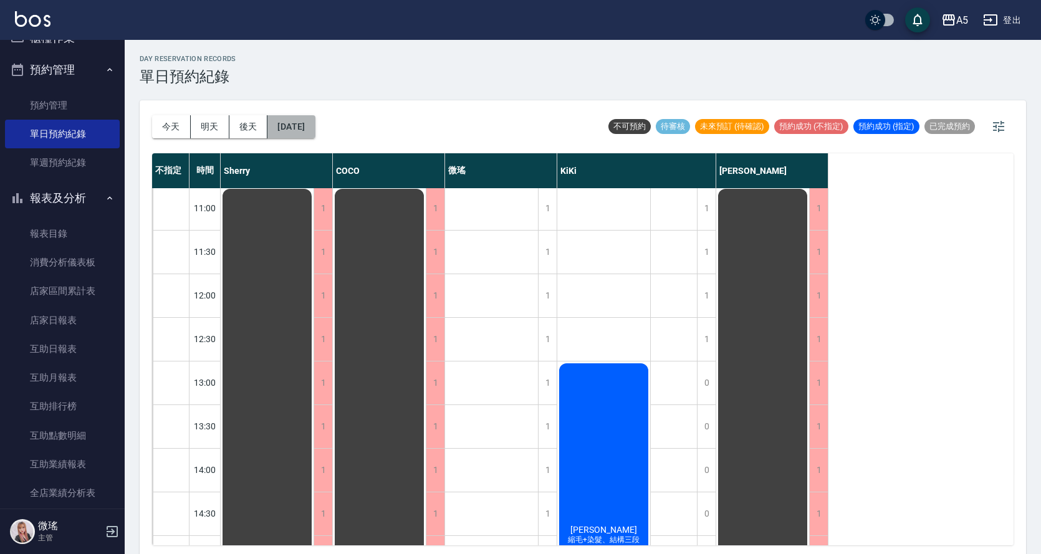
click at [315, 130] on button "2025/08/28" at bounding box center [290, 126] width 47 height 23
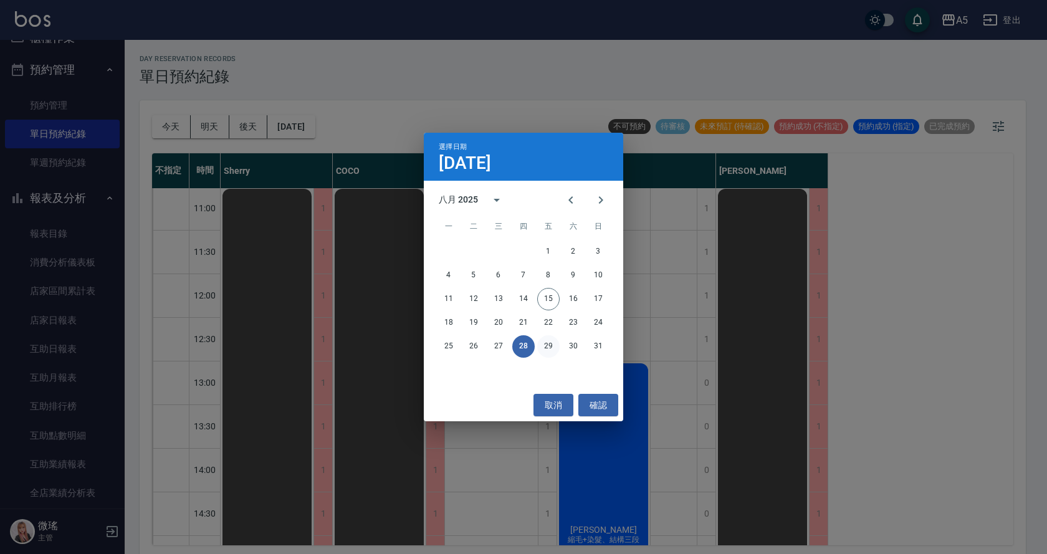
click at [545, 346] on button "29" at bounding box center [548, 346] width 22 height 22
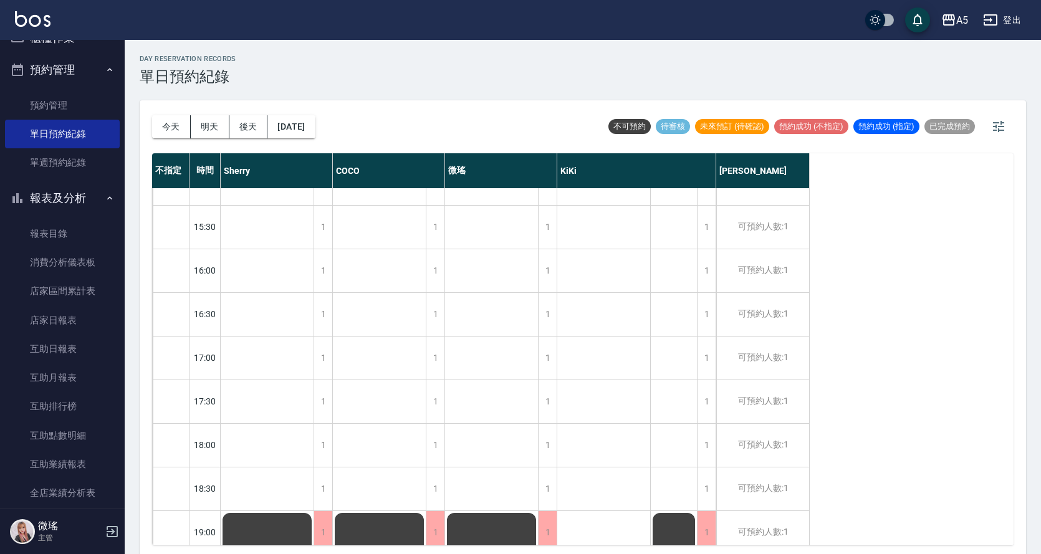
scroll to position [64, 0]
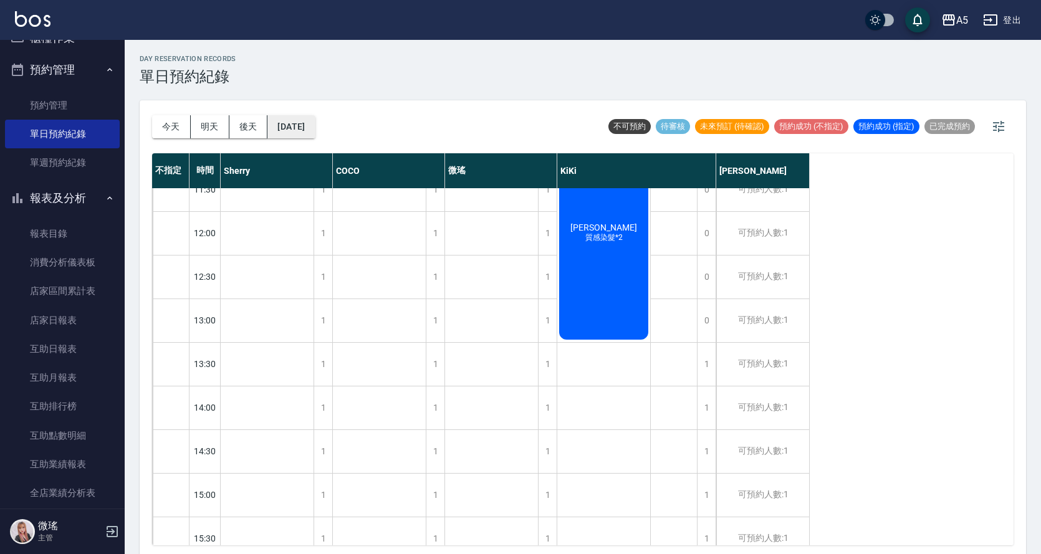
click at [315, 128] on button "2025/08/29" at bounding box center [290, 126] width 47 height 23
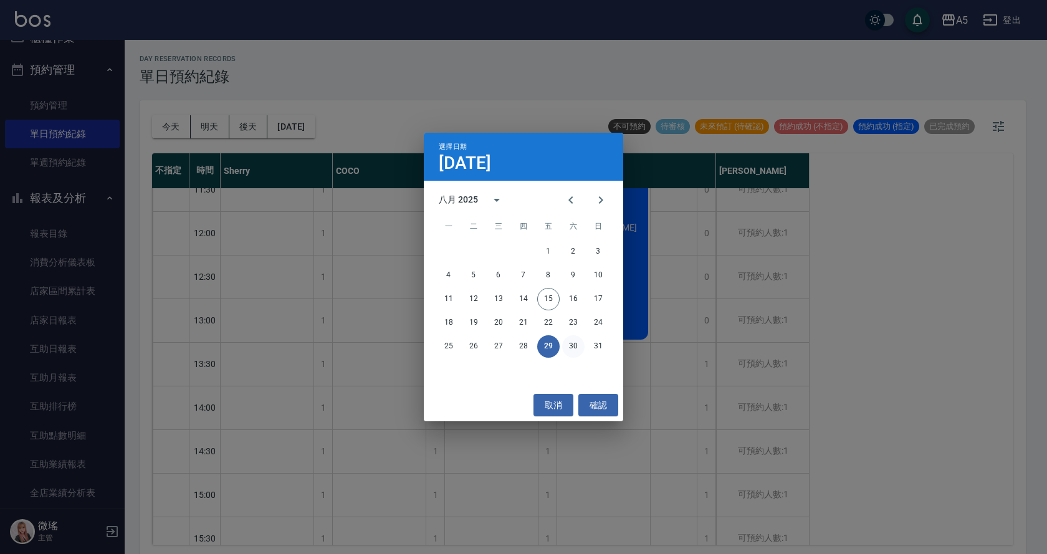
click at [570, 347] on button "30" at bounding box center [573, 346] width 22 height 22
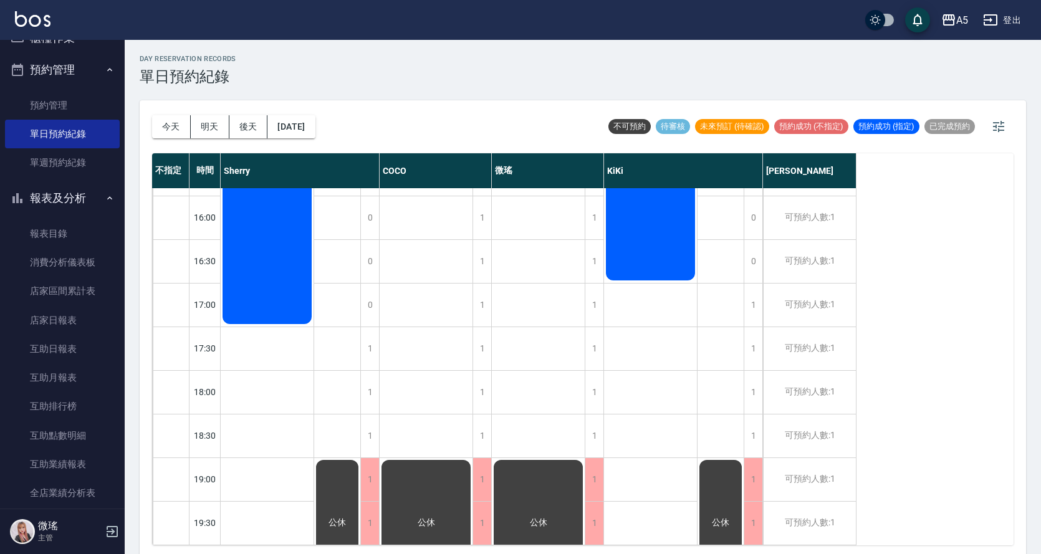
scroll to position [189, 0]
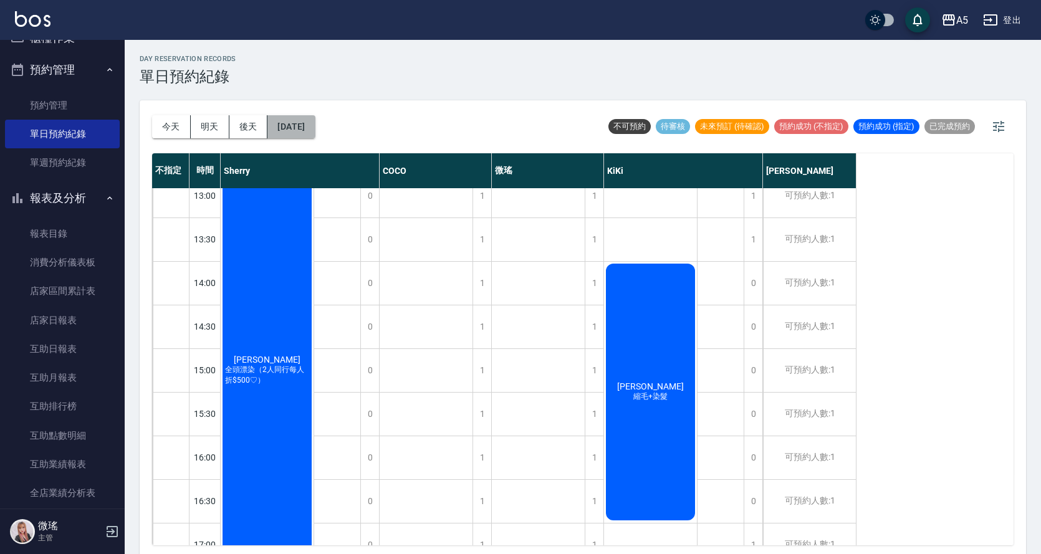
click at [314, 122] on button "2025/08/30" at bounding box center [290, 126] width 47 height 23
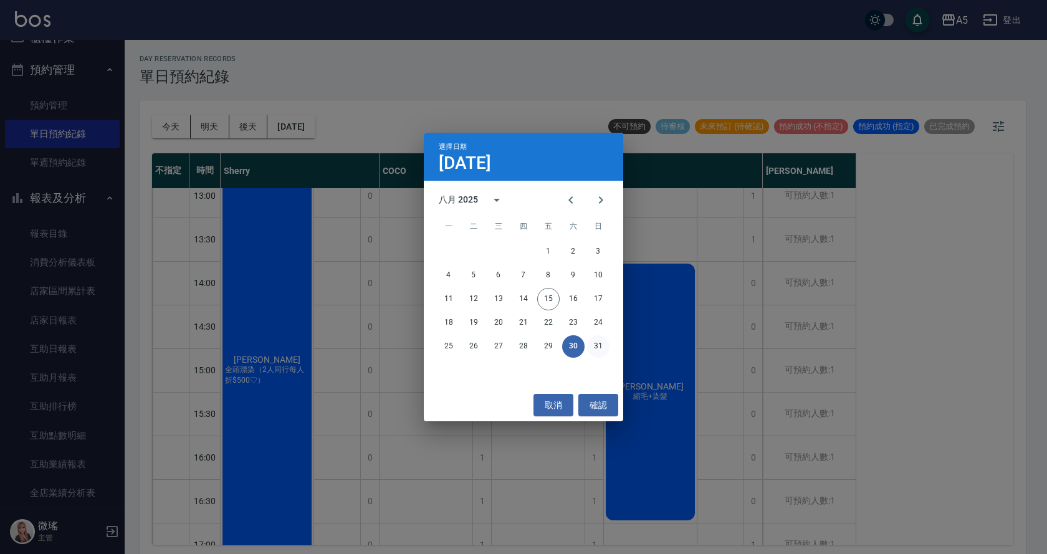
click at [605, 350] on button "31" at bounding box center [598, 346] width 22 height 22
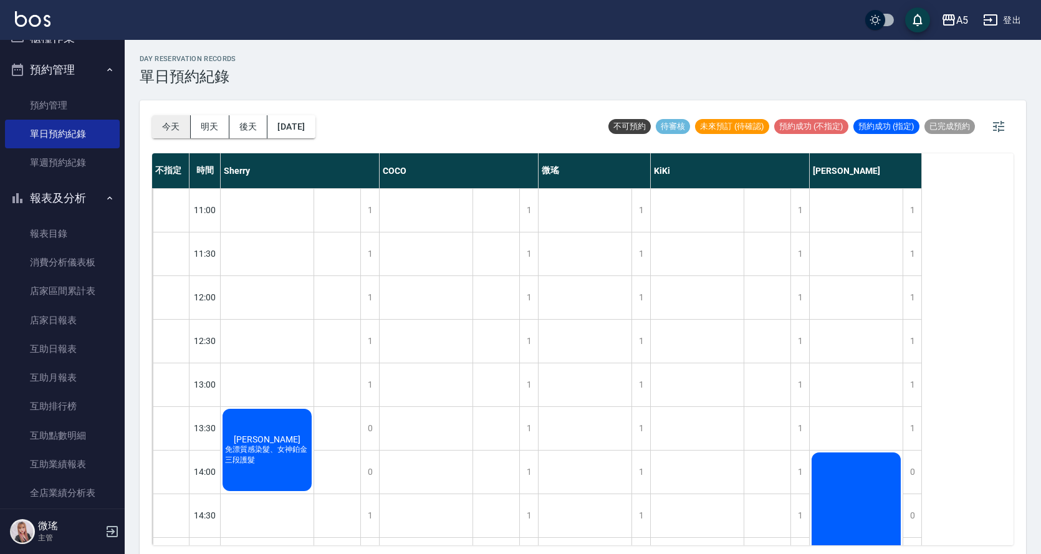
click at [170, 120] on button "今天" at bounding box center [171, 126] width 39 height 23
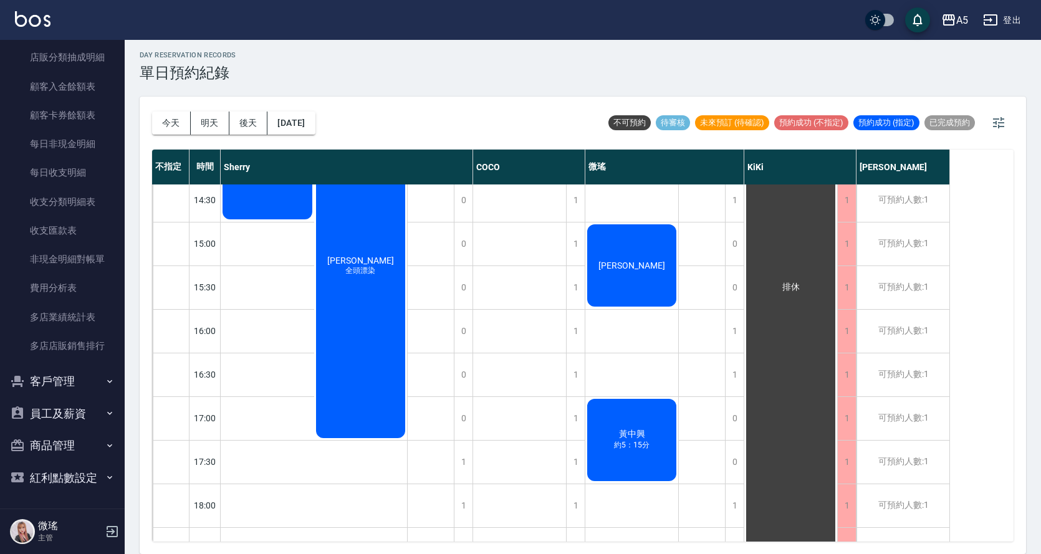
scroll to position [374, 0]
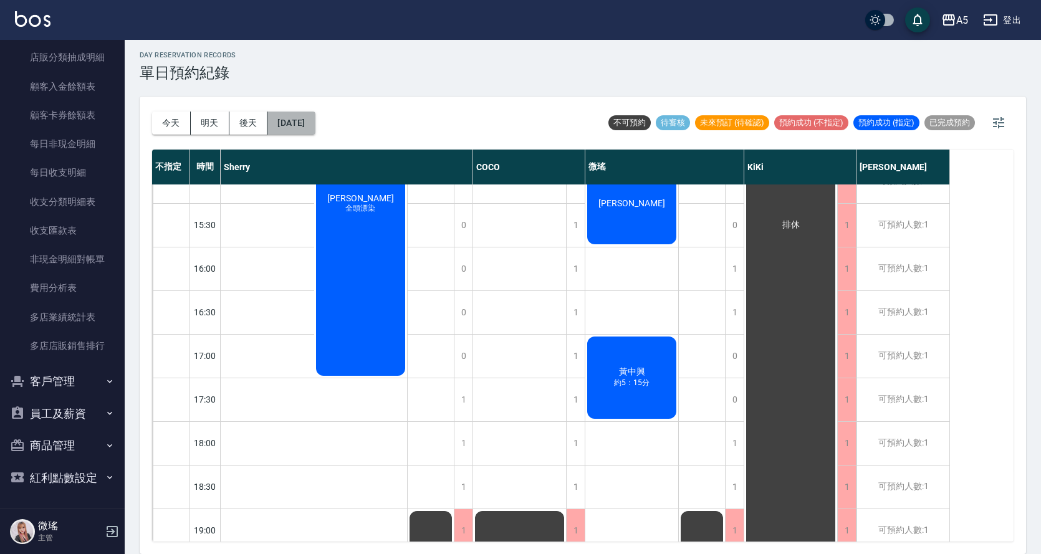
click at [315, 118] on button "[DATE]" at bounding box center [290, 123] width 47 height 23
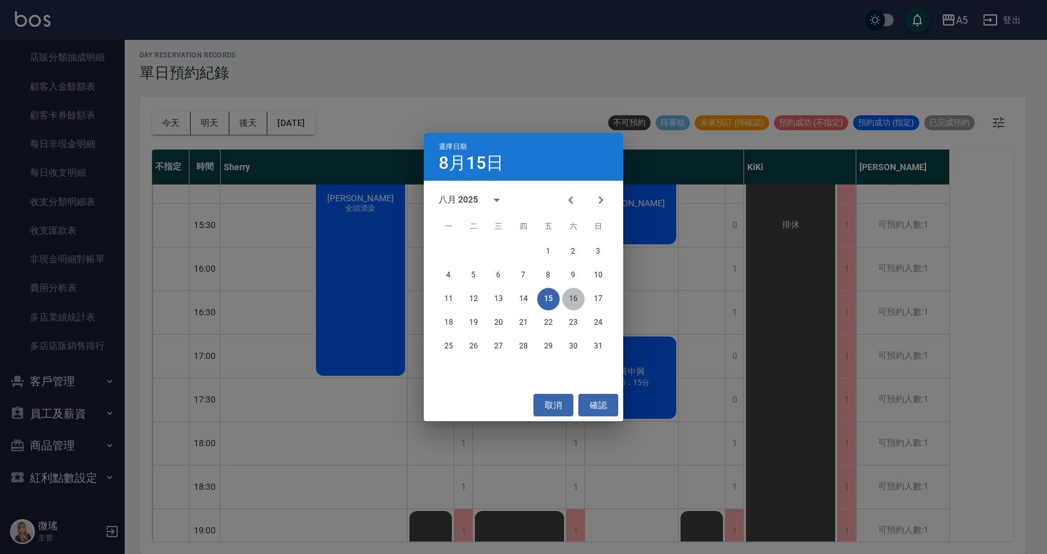
click at [583, 297] on button "16" at bounding box center [573, 299] width 22 height 22
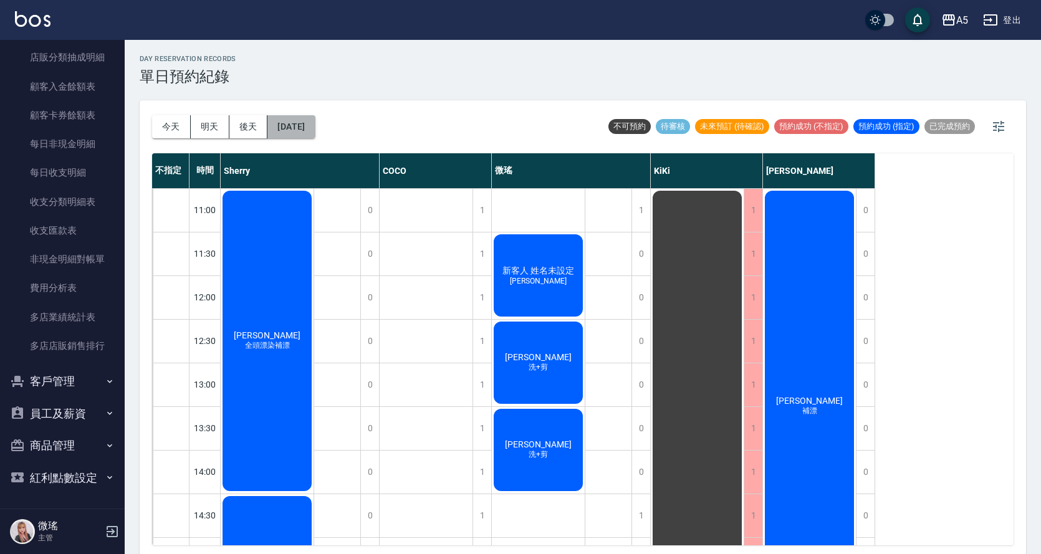
click at [315, 121] on button "2025/08/16" at bounding box center [290, 126] width 47 height 23
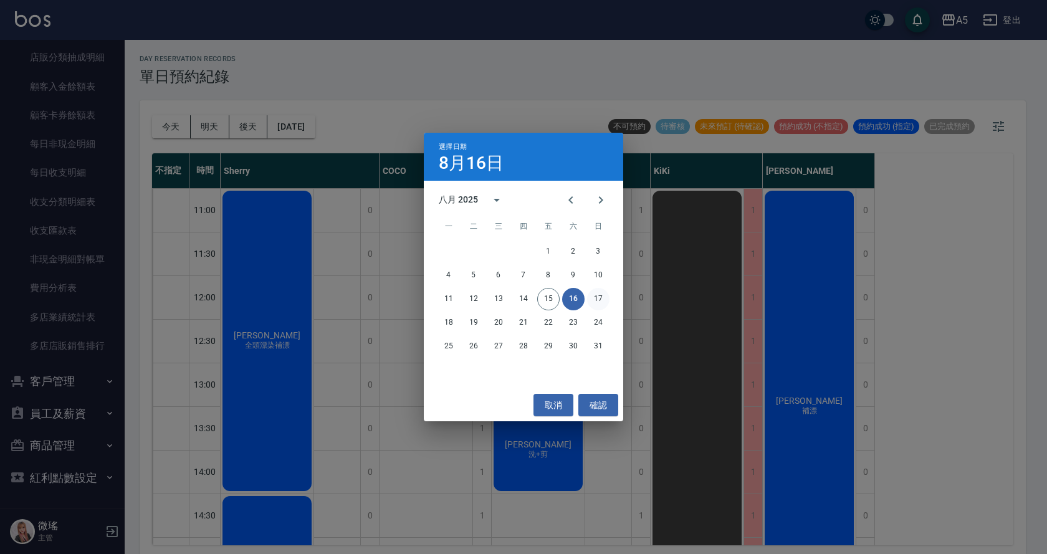
click at [596, 299] on button "17" at bounding box center [598, 299] width 22 height 22
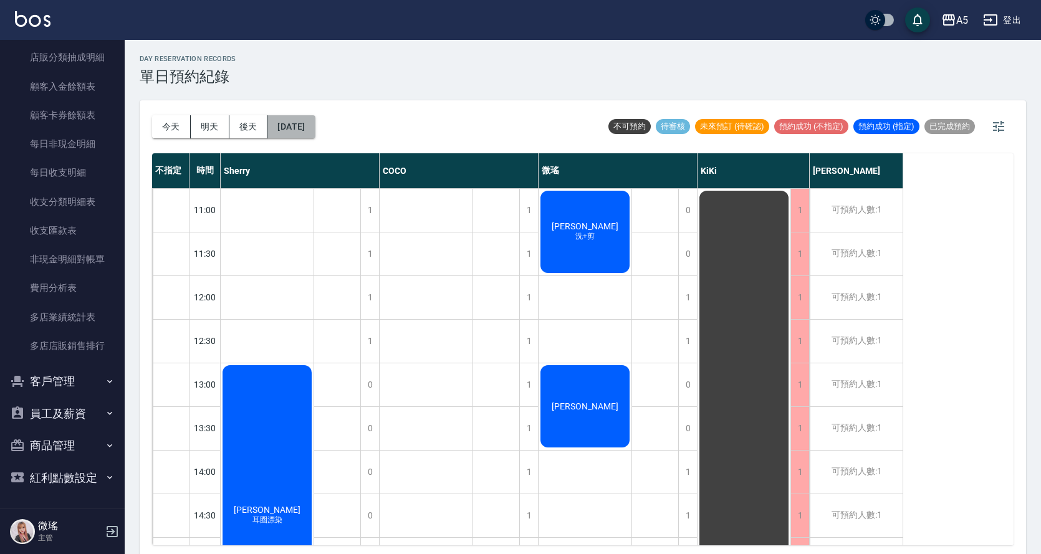
click at [293, 126] on button "2025/08/17" at bounding box center [290, 126] width 47 height 23
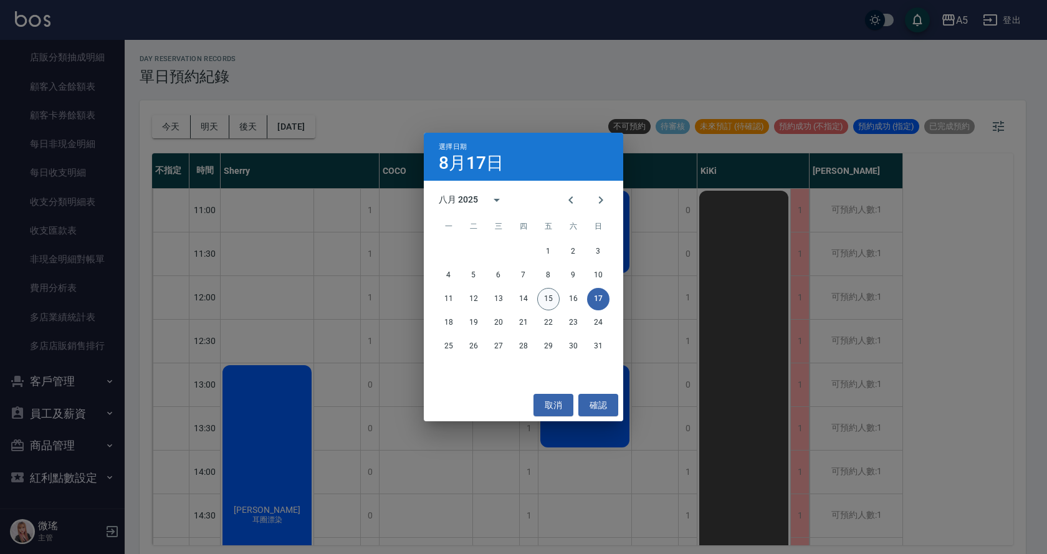
click at [554, 304] on button "15" at bounding box center [548, 299] width 22 height 22
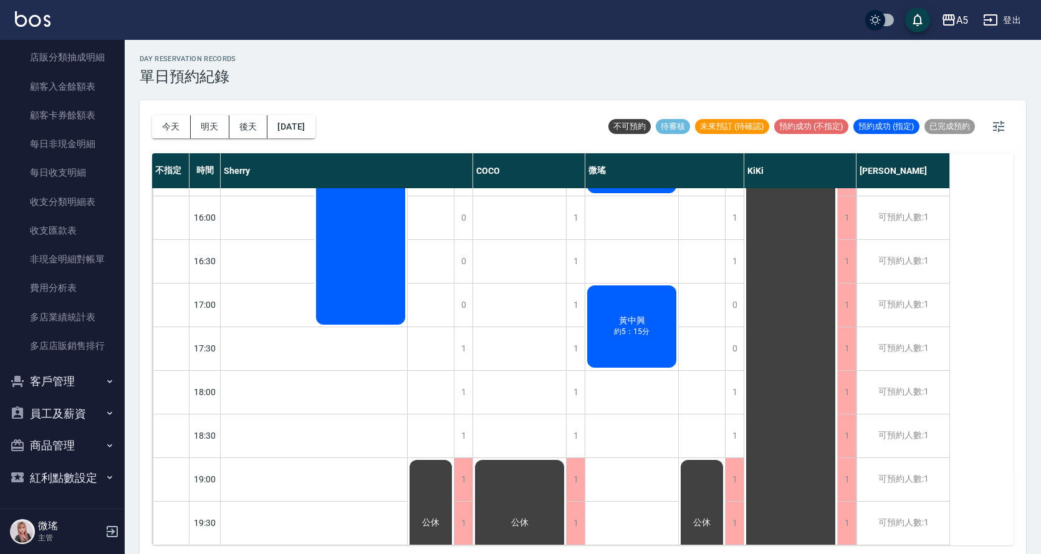
scroll to position [64, 0]
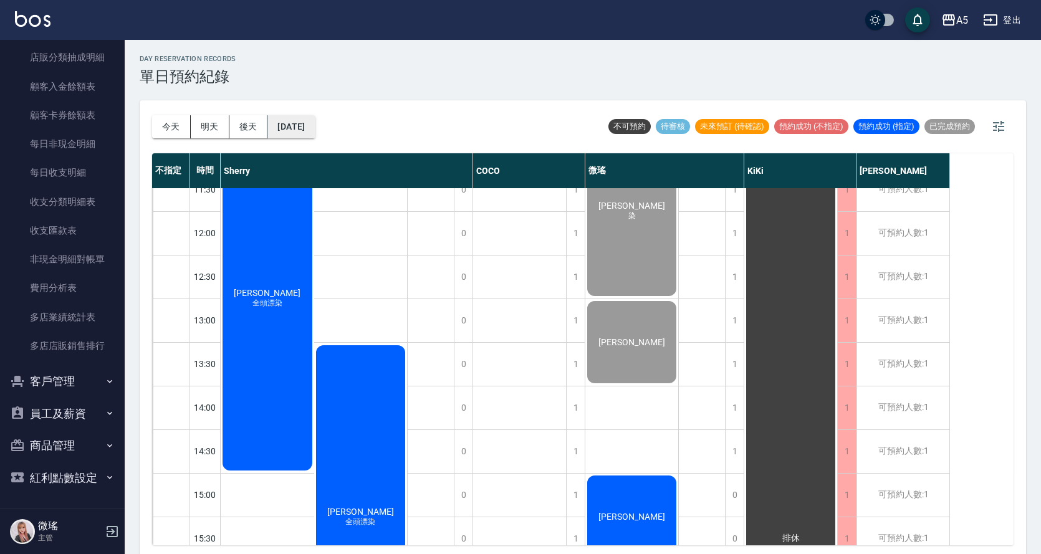
click at [315, 132] on button "[DATE]" at bounding box center [290, 126] width 47 height 23
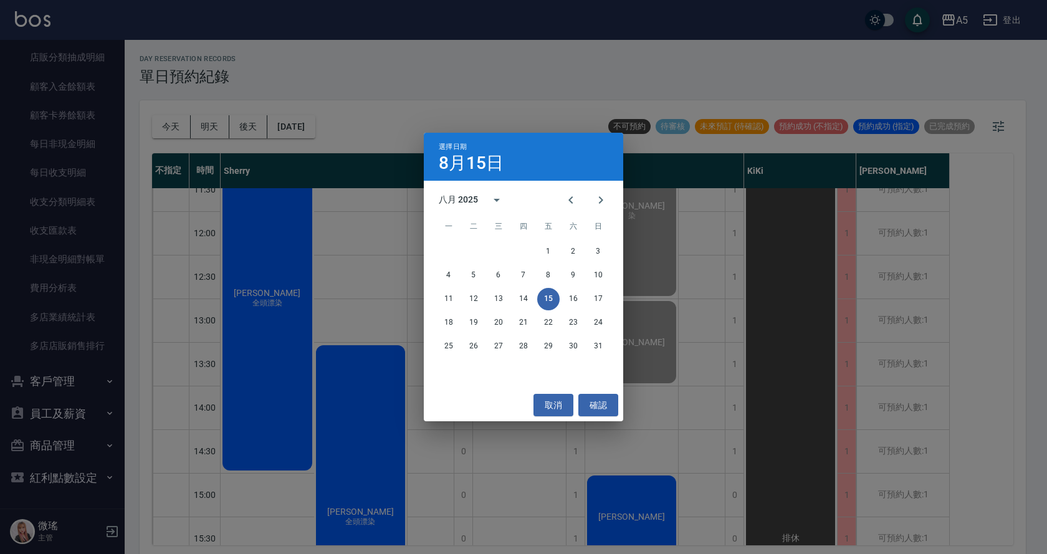
click at [178, 128] on div "選擇日期 8月15日 八月 2025 一 二 三 四 五 六 日 1 2 3 4 5 6 7 8 9 10 11 12 13 14 15 16 17 18 1…" at bounding box center [523, 277] width 1047 height 554
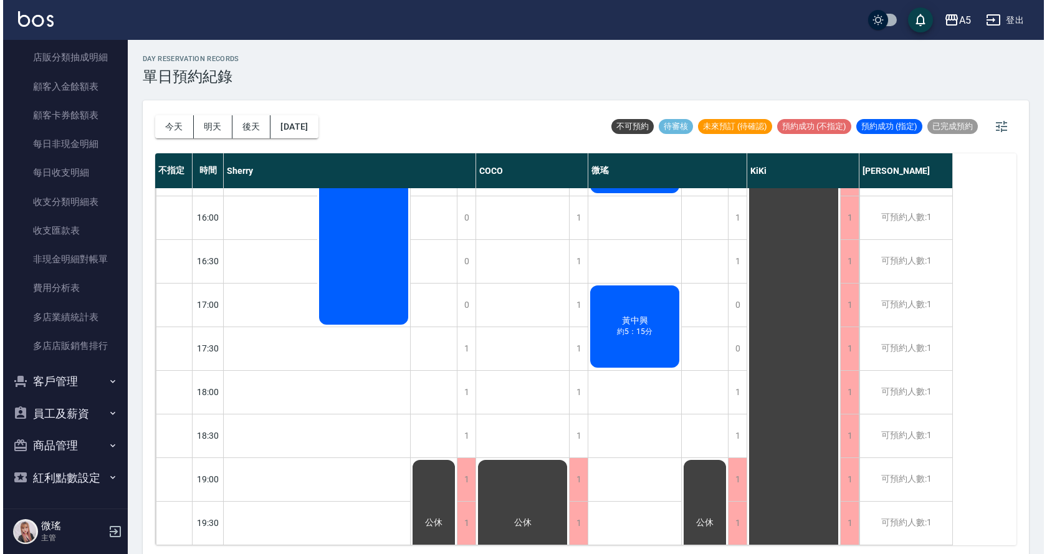
scroll to position [314, 0]
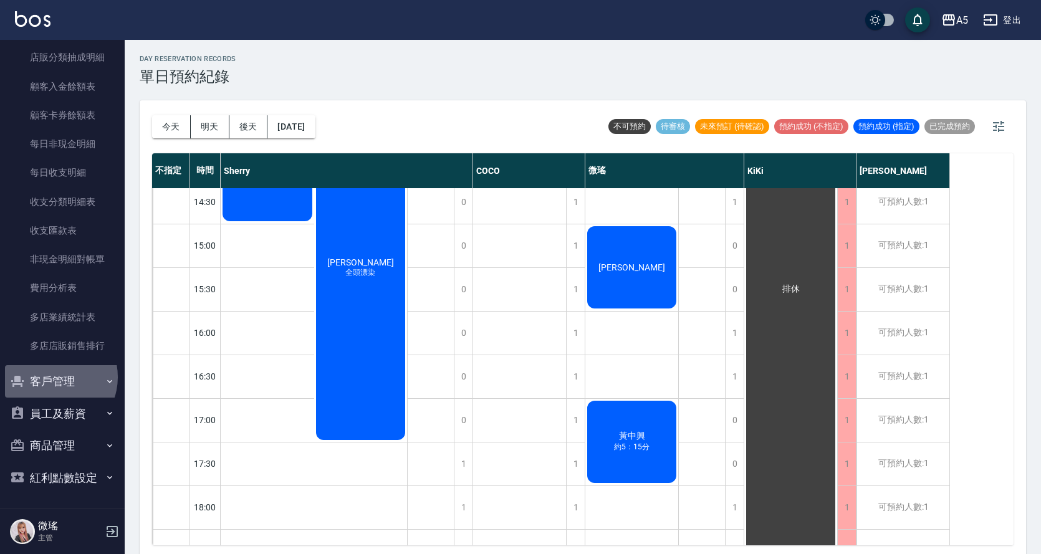
click at [52, 377] on button "客戶管理" at bounding box center [62, 381] width 115 height 32
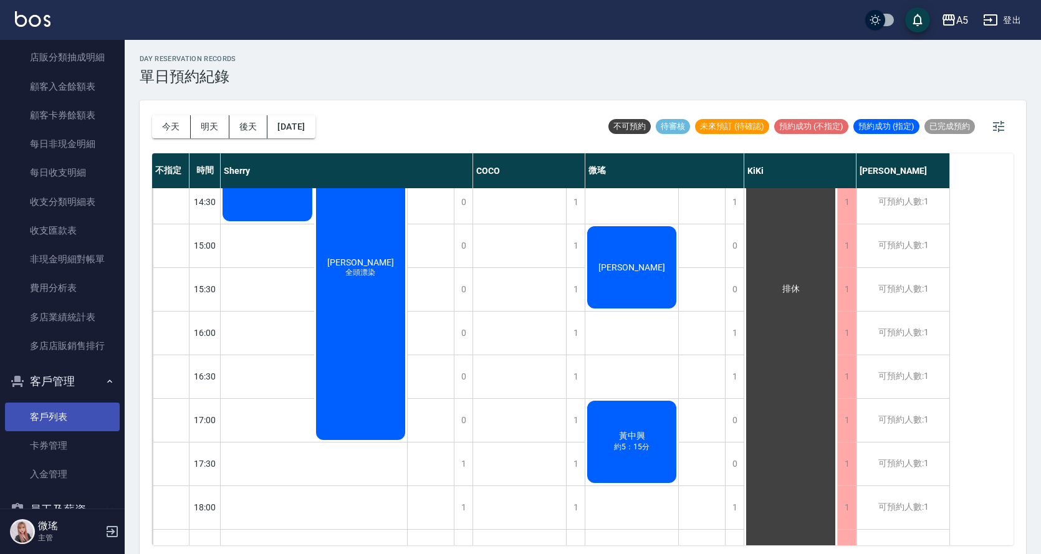
click at [80, 423] on link "客戶列表" at bounding box center [62, 417] width 115 height 29
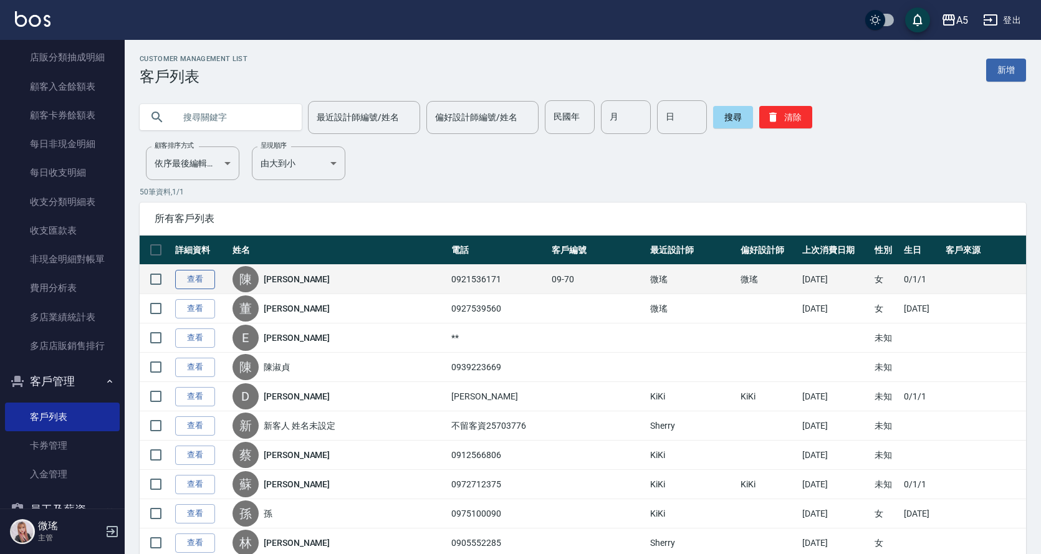
click at [191, 286] on link "查看" at bounding box center [195, 279] width 40 height 19
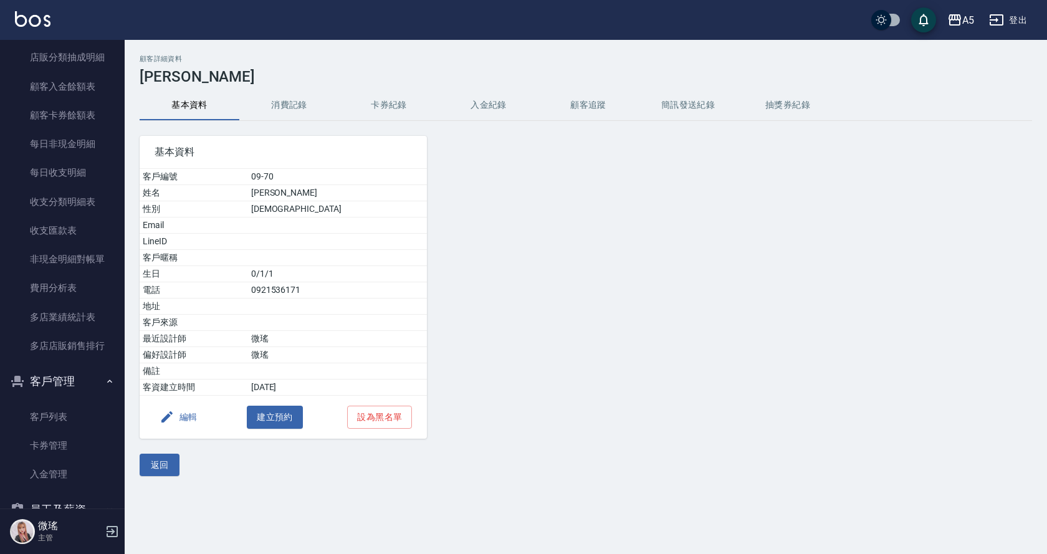
click at [284, 105] on button "消費記錄" at bounding box center [289, 105] width 100 height 30
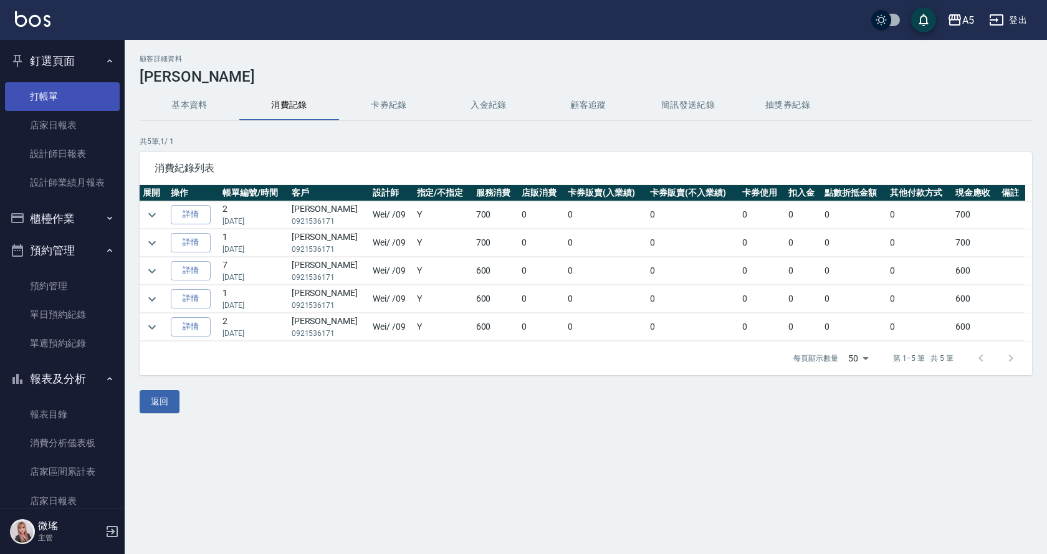
click at [68, 98] on link "打帳單" at bounding box center [62, 96] width 115 height 29
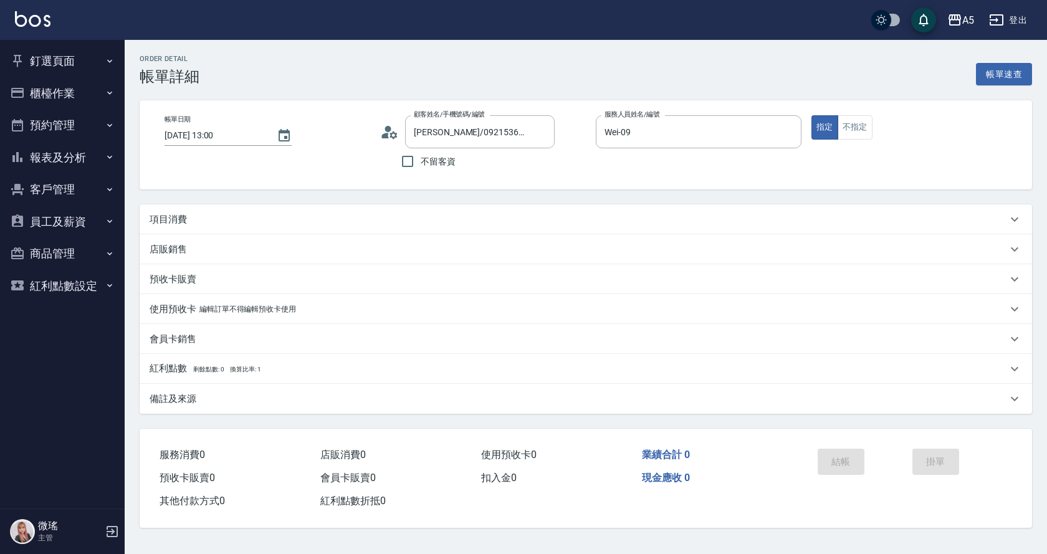
click at [164, 212] on div "項目消費" at bounding box center [586, 219] width 893 height 30
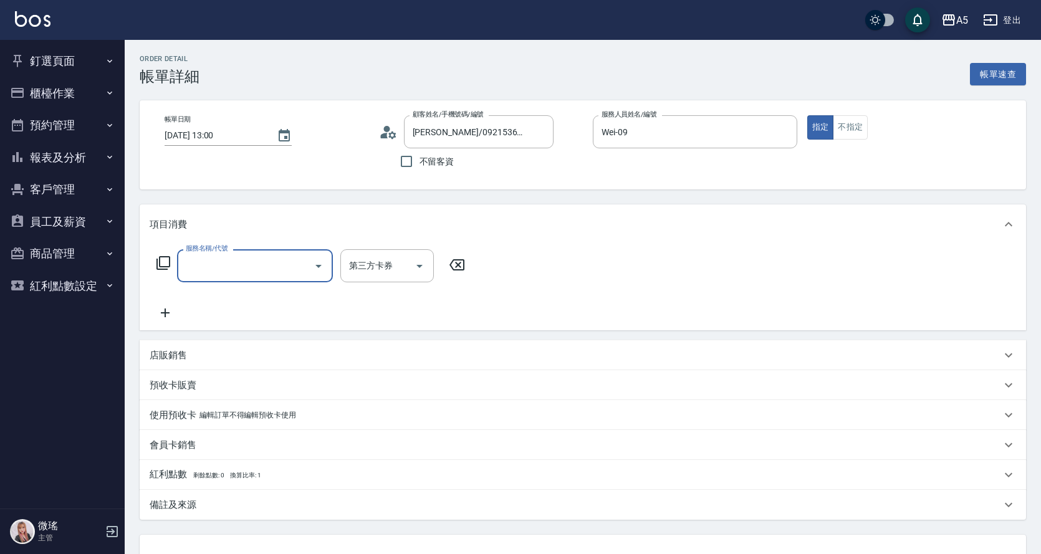
click at [230, 271] on input "服務名稱/代號" at bounding box center [246, 266] width 126 height 22
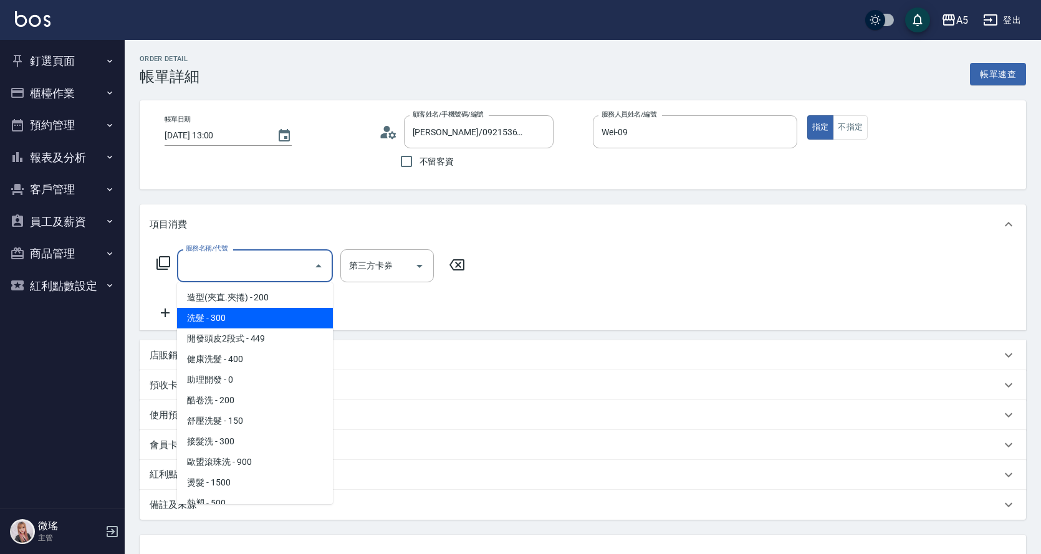
click at [251, 319] on span "洗髮 - 300" at bounding box center [255, 318] width 156 height 21
type input "洗髮(201)"
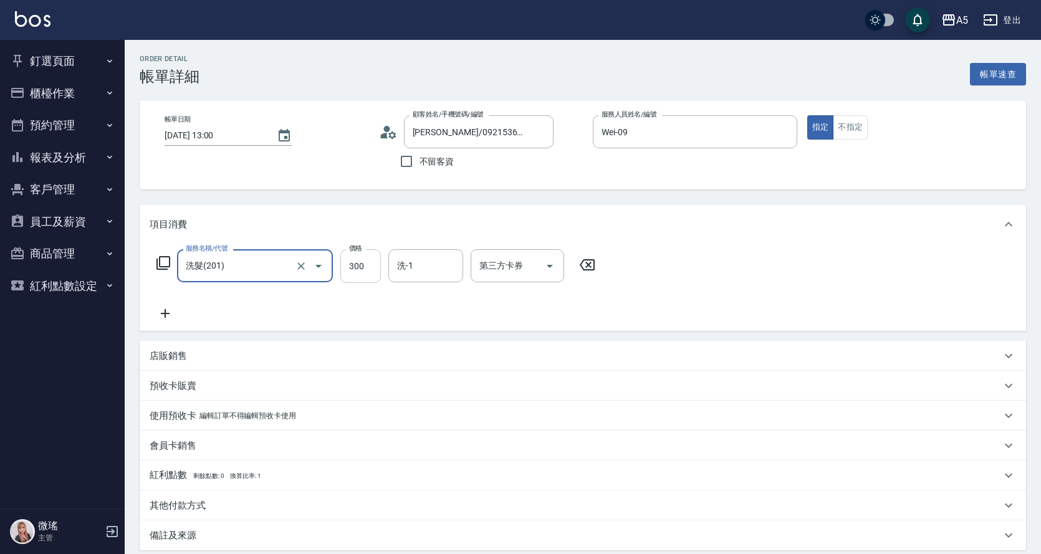
click at [377, 264] on input "300" at bounding box center [360, 266] width 41 height 34
type input "0"
type input "20"
type input "200"
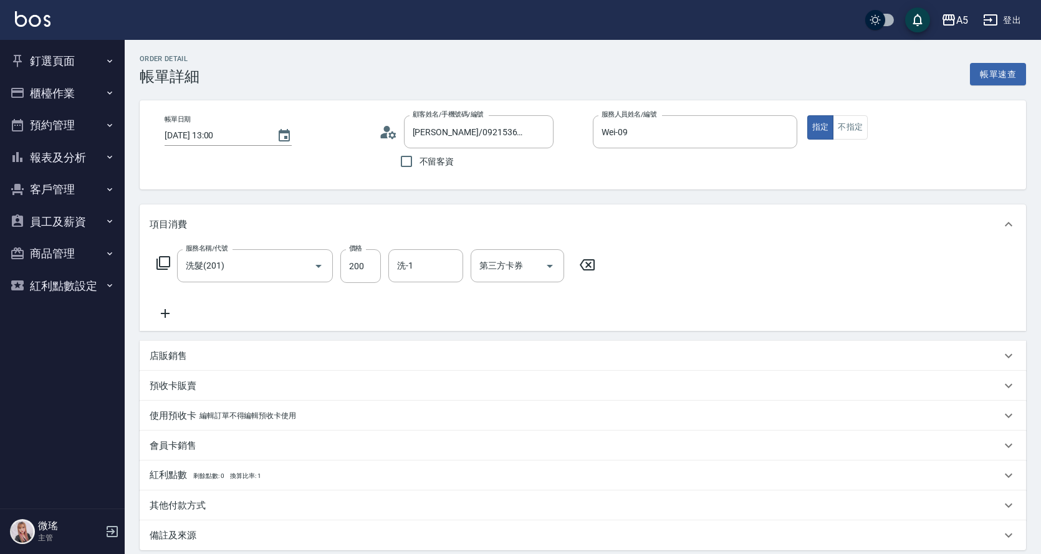
click at [162, 311] on icon at bounding box center [165, 313] width 31 height 15
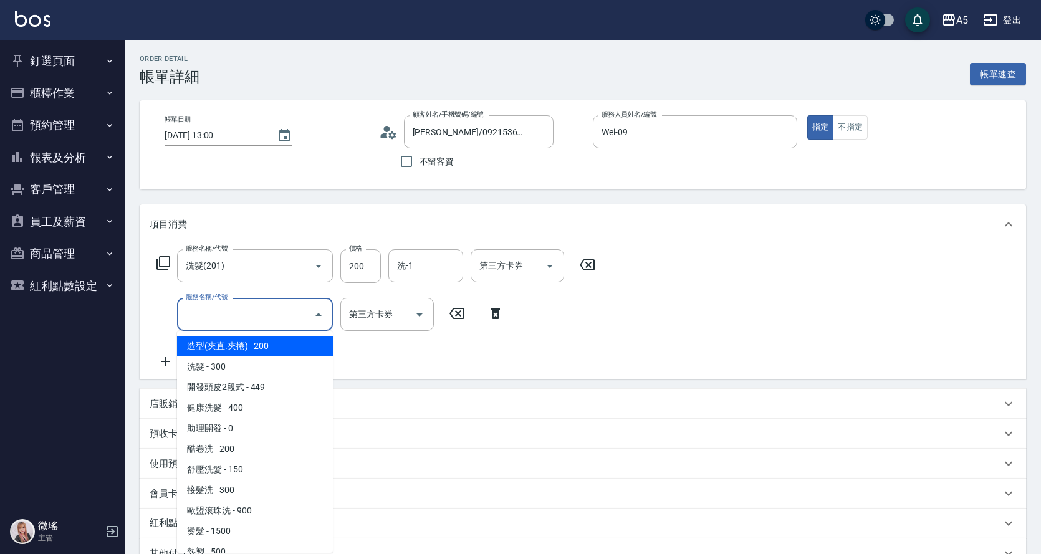
click at [191, 314] on input "服務名稱/代號" at bounding box center [246, 315] width 126 height 22
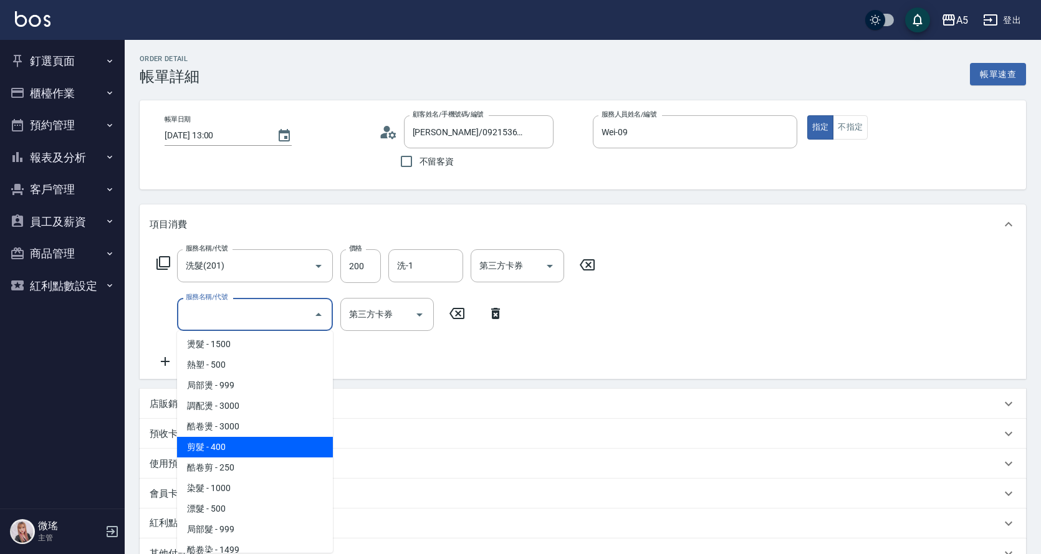
click at [248, 446] on span "剪髮 - 400" at bounding box center [255, 447] width 156 height 21
type input "60"
type input "剪髮(401)"
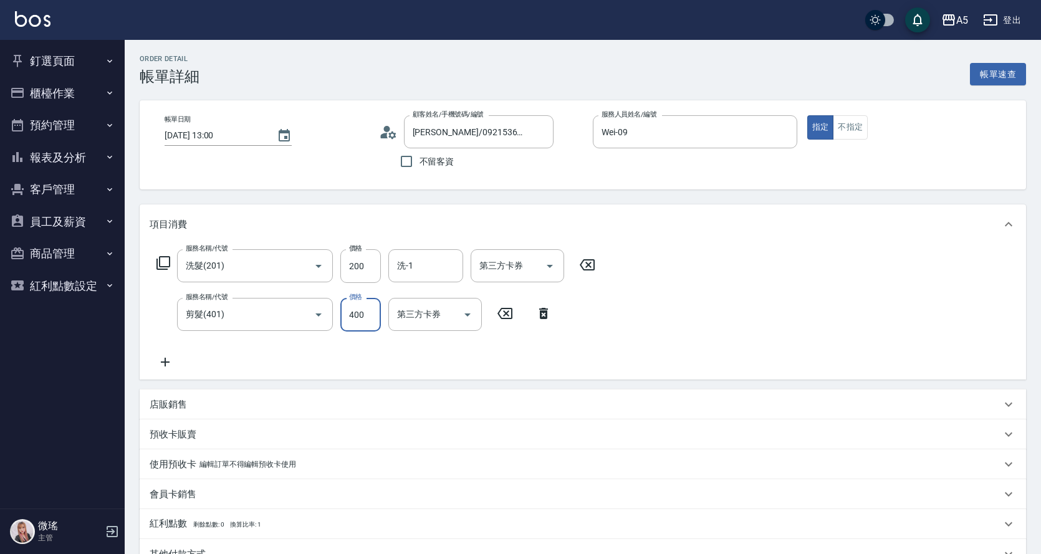
click at [372, 315] on input "400" at bounding box center [360, 315] width 41 height 34
type input "20"
type input "50"
type input "70"
type input "500"
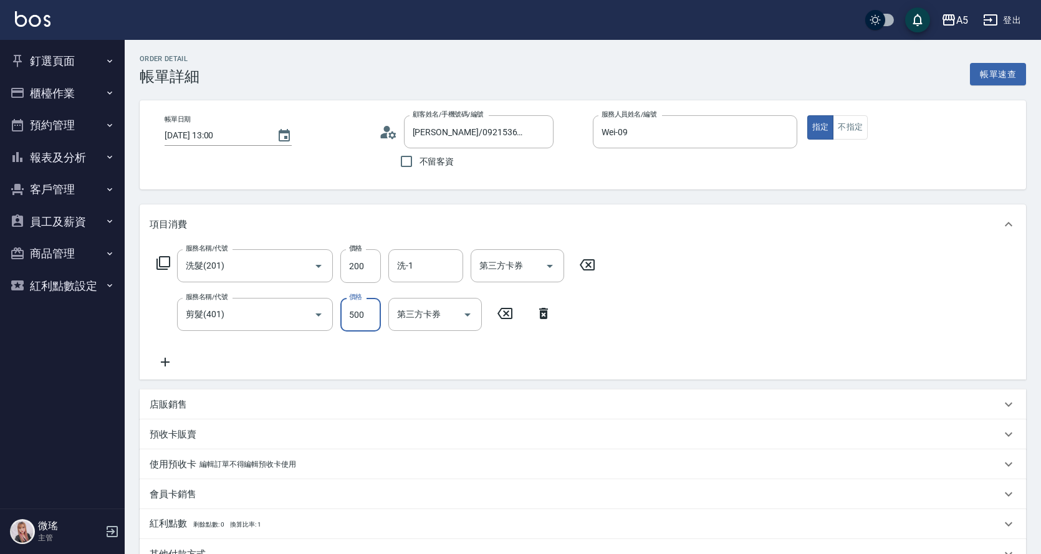
click at [727, 324] on div "服務名稱/代號 洗髮(201) 服務名稱/代號 價格 200 價格 洗-1 洗-1 第三方卡券 第三方卡券 服務名稱/代號 剪髮(401) 服務名稱/代號 價…" at bounding box center [583, 311] width 886 height 135
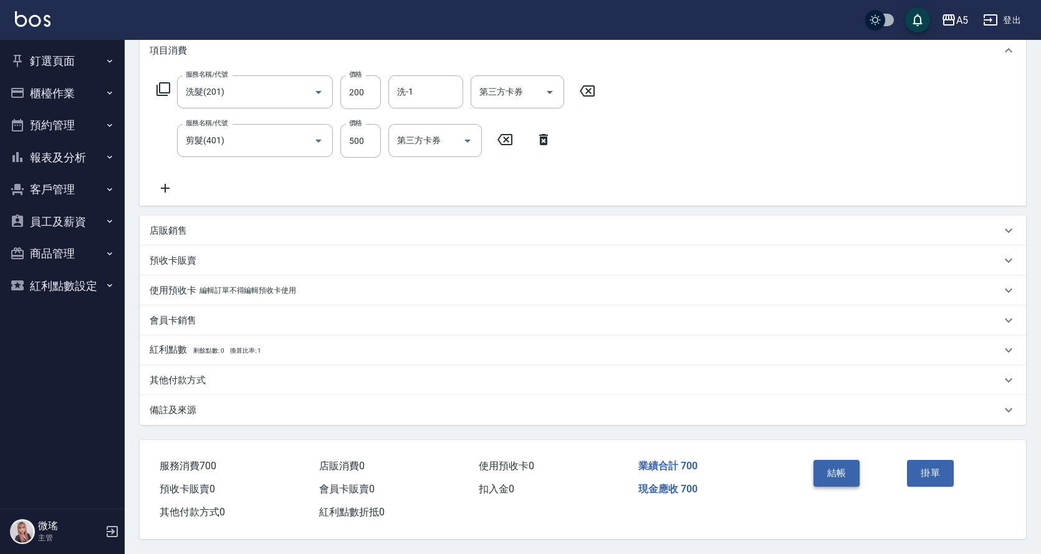
click at [833, 455] on div "結帳" at bounding box center [855, 482] width 94 height 54
click at [833, 460] on button "結帳" at bounding box center [836, 473] width 47 height 26
